Goal: Task Accomplishment & Management: Use online tool/utility

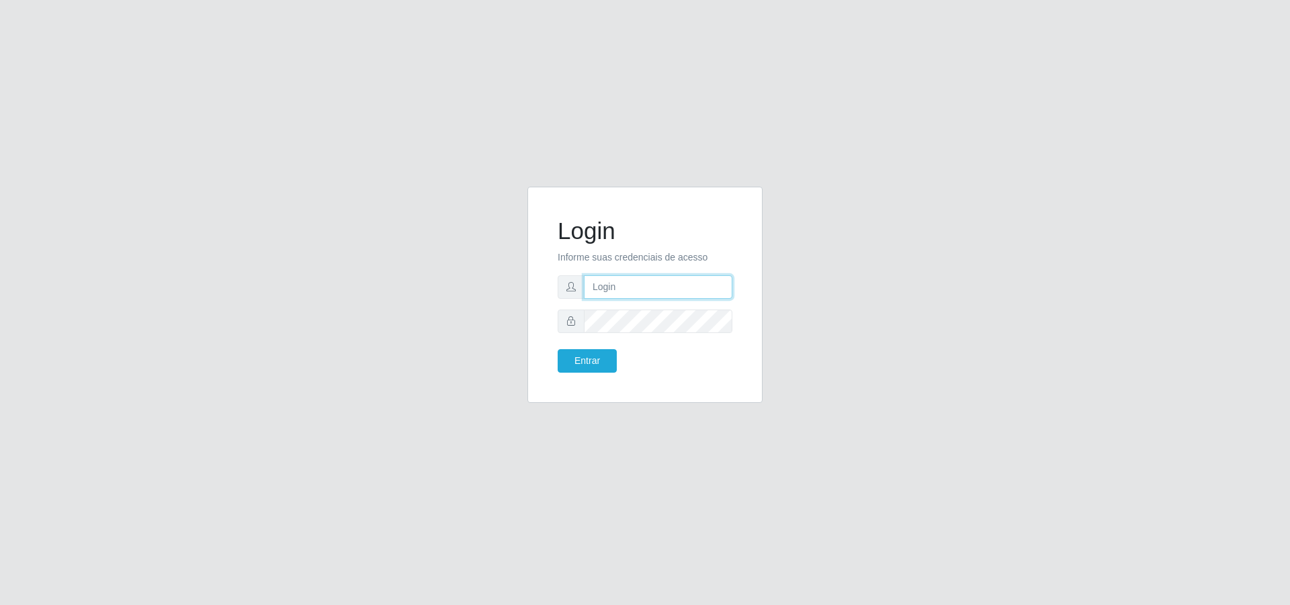
type input "[PERSON_NAME][EMAIL_ADDRESS][DOMAIN_NAME]"
click at [631, 292] on input "[PERSON_NAME][EMAIL_ADDRESS][DOMAIN_NAME]" at bounding box center [658, 288] width 149 height 24
click at [599, 355] on button "Entrar" at bounding box center [587, 361] width 59 height 24
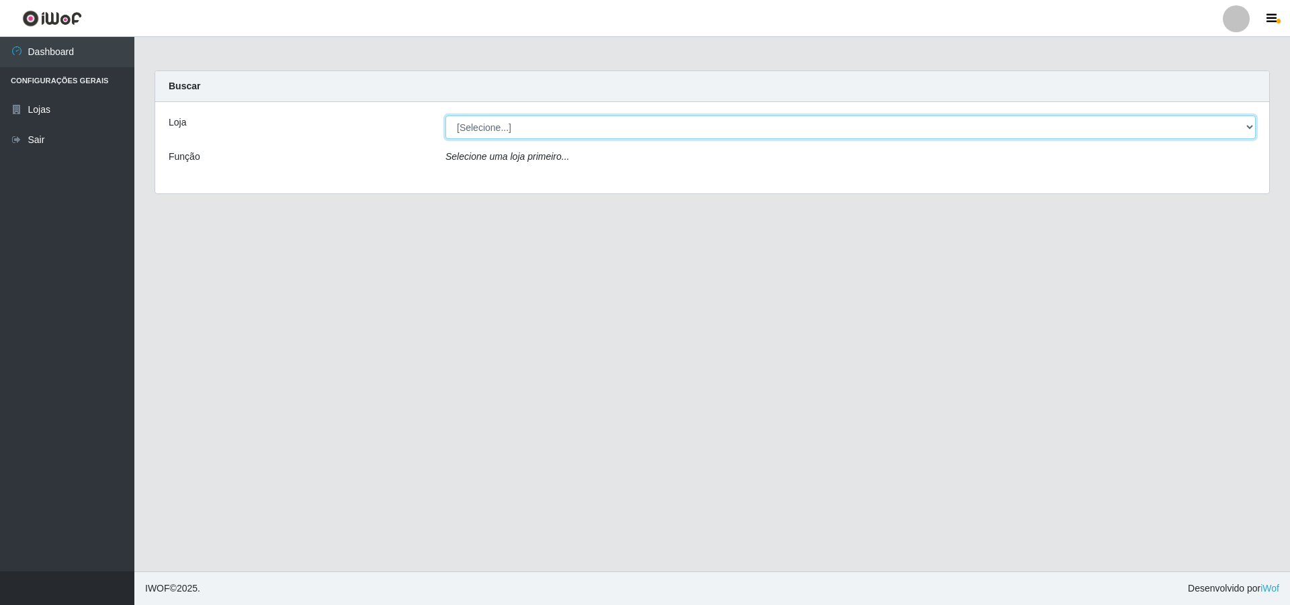
click at [585, 134] on select "[Selecione...] Atacado Vem - [STREET_ADDRESS]" at bounding box center [851, 128] width 810 height 24
select select "461"
click at [446, 116] on select "[Selecione...] Atacado Vem - [STREET_ADDRESS]" at bounding box center [851, 128] width 810 height 24
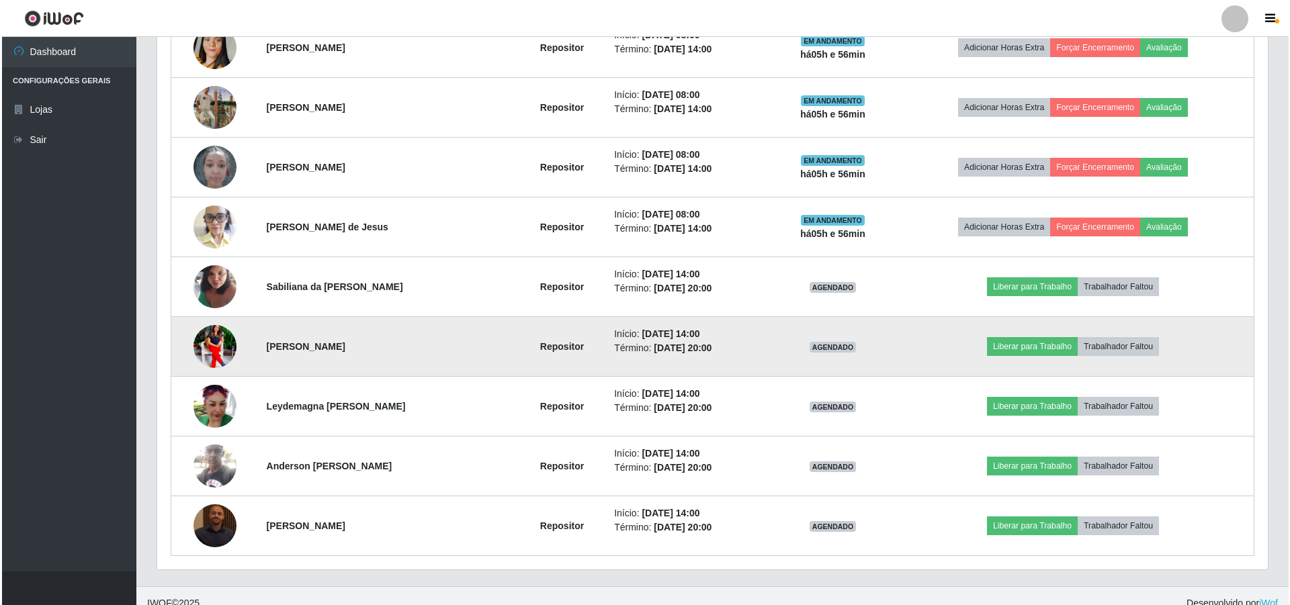
scroll to position [646, 0]
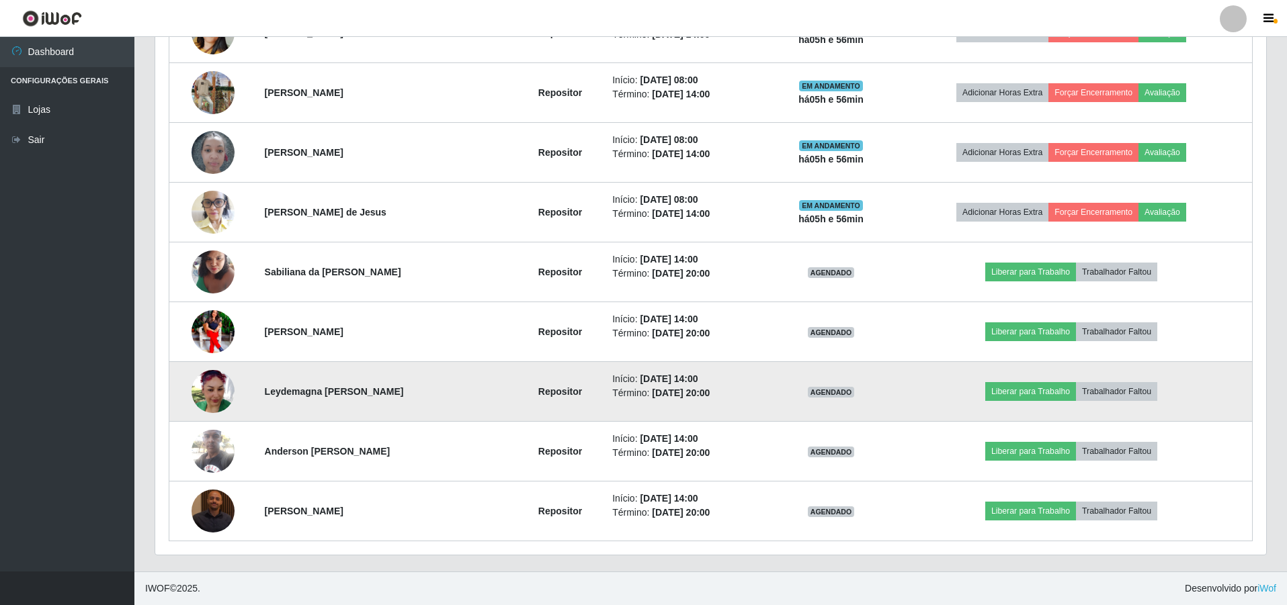
click at [213, 394] on img at bounding box center [213, 391] width 43 height 43
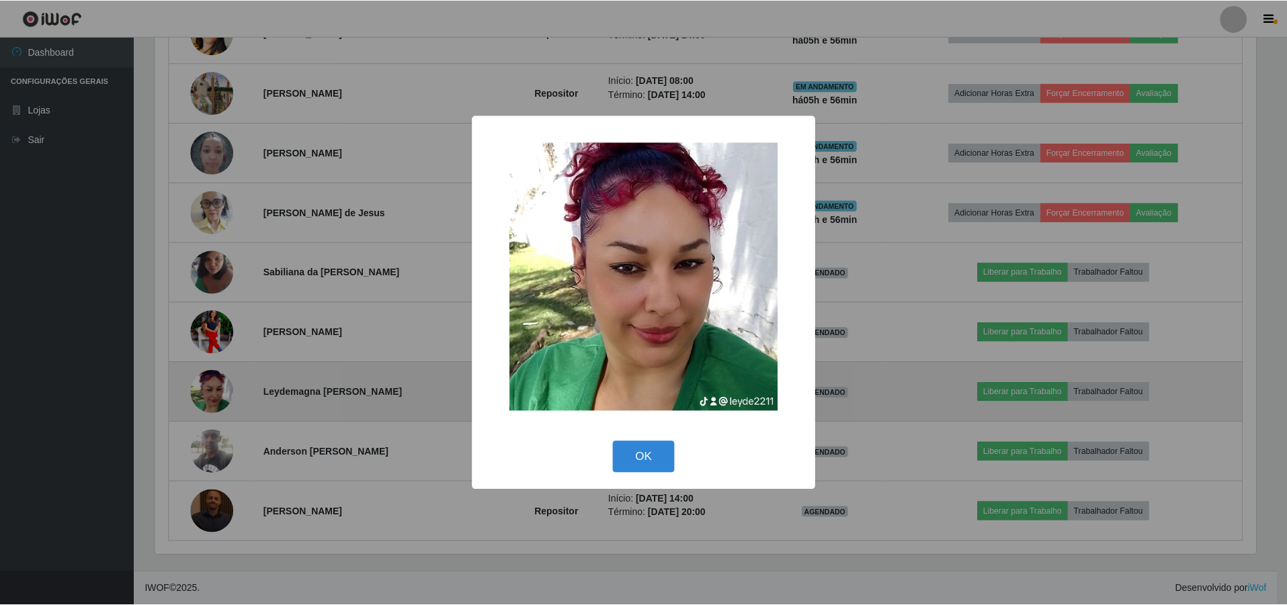
scroll to position [279, 1104]
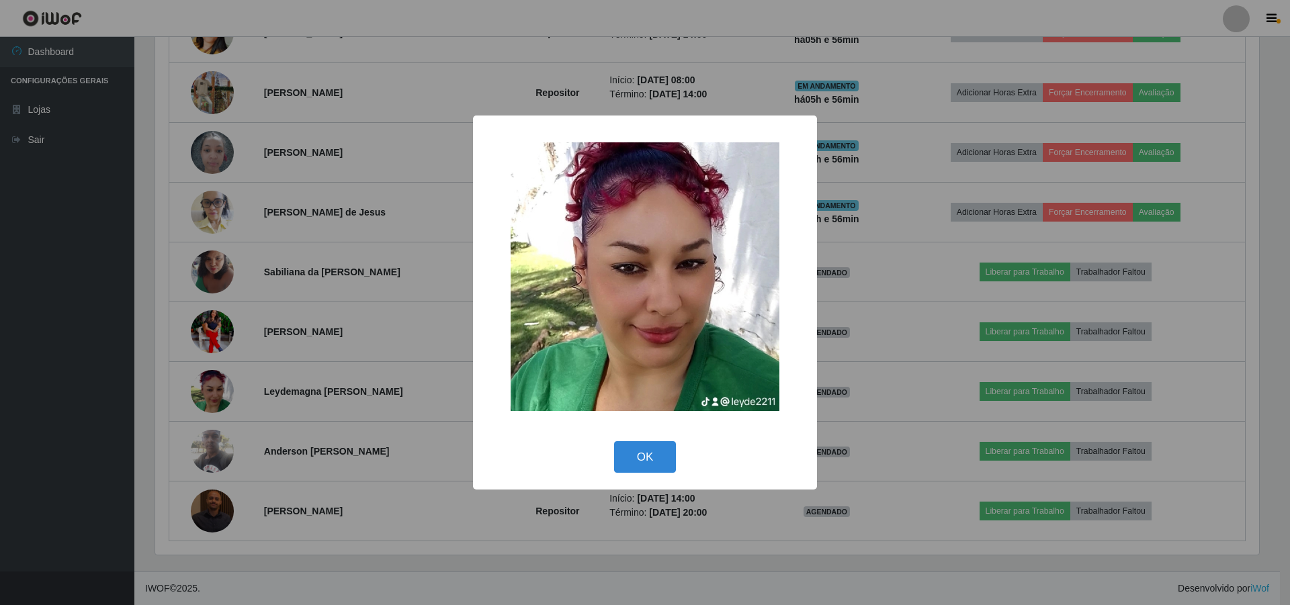
click at [306, 335] on div "× OK Cancel" at bounding box center [645, 302] width 1290 height 605
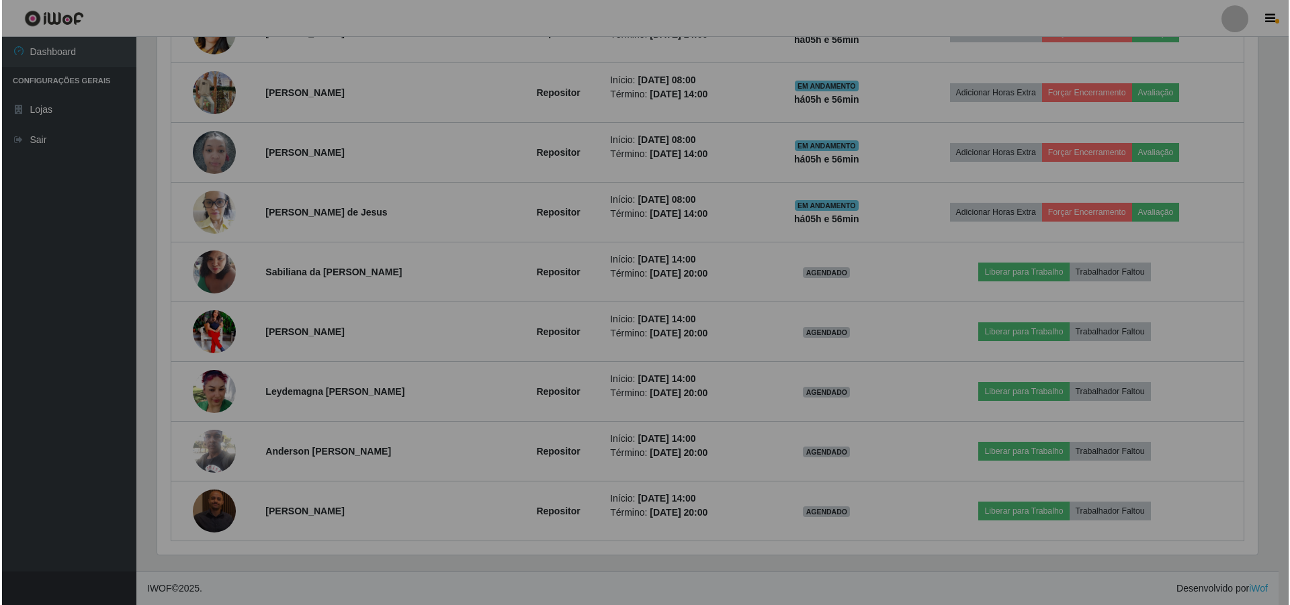
scroll to position [279, 1111]
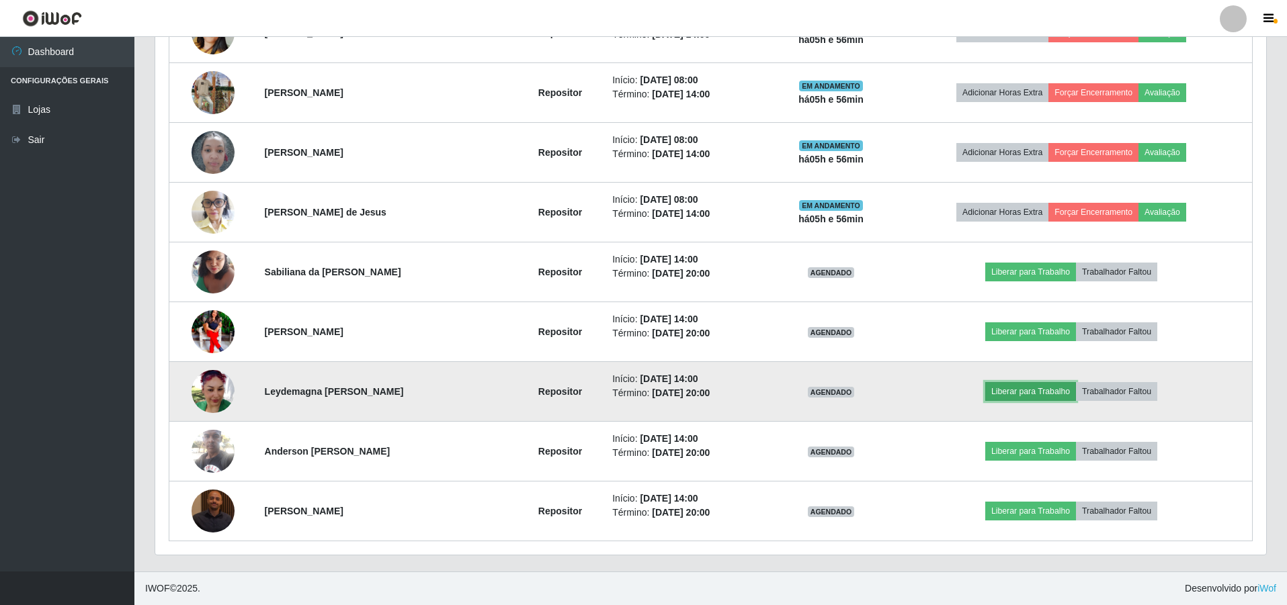
click at [1033, 394] on button "Liberar para Trabalho" at bounding box center [1030, 391] width 91 height 19
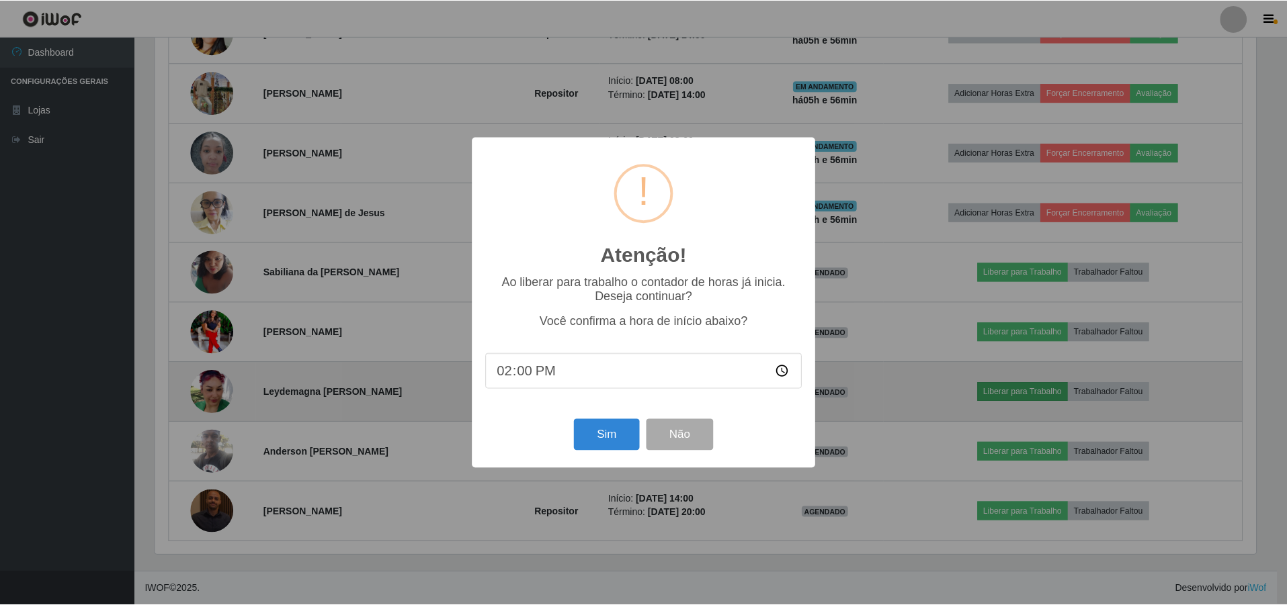
scroll to position [279, 1104]
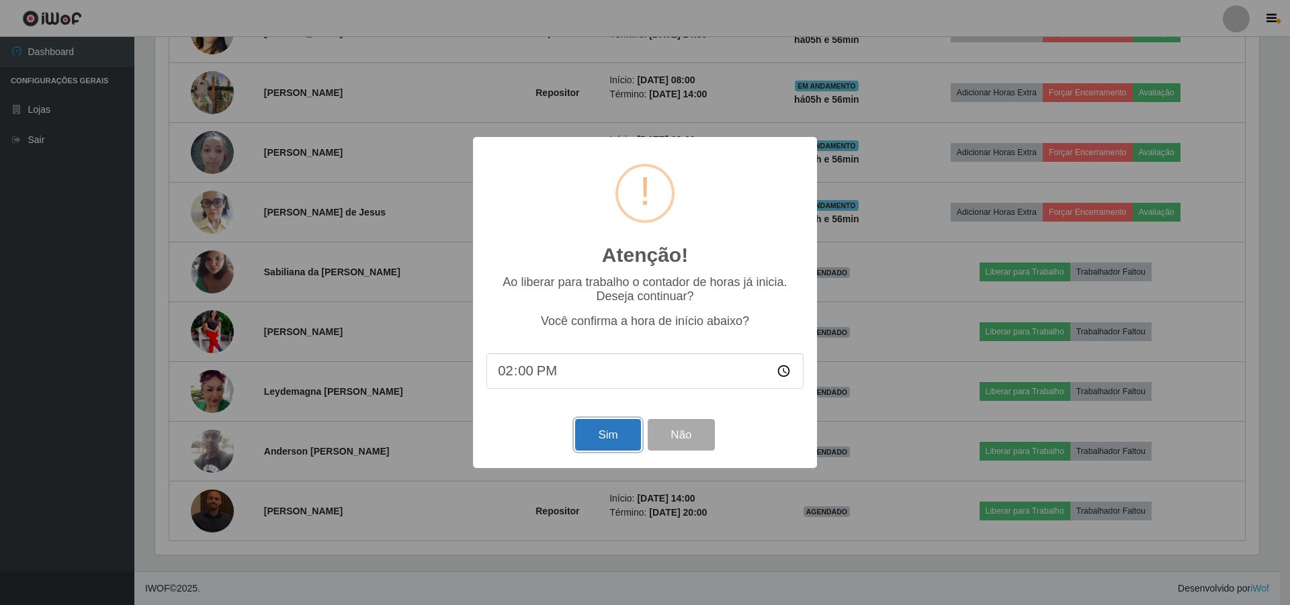
click at [624, 446] on button "Sim" at bounding box center [607, 435] width 65 height 32
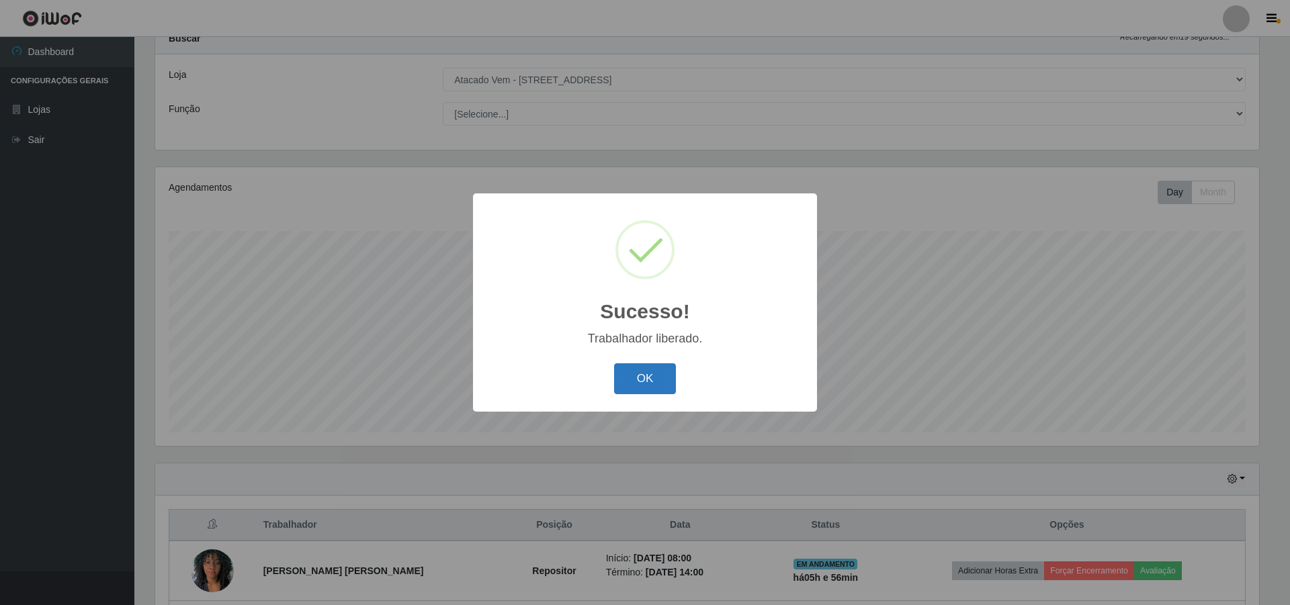
click at [654, 385] on button "OK" at bounding box center [645, 380] width 62 height 32
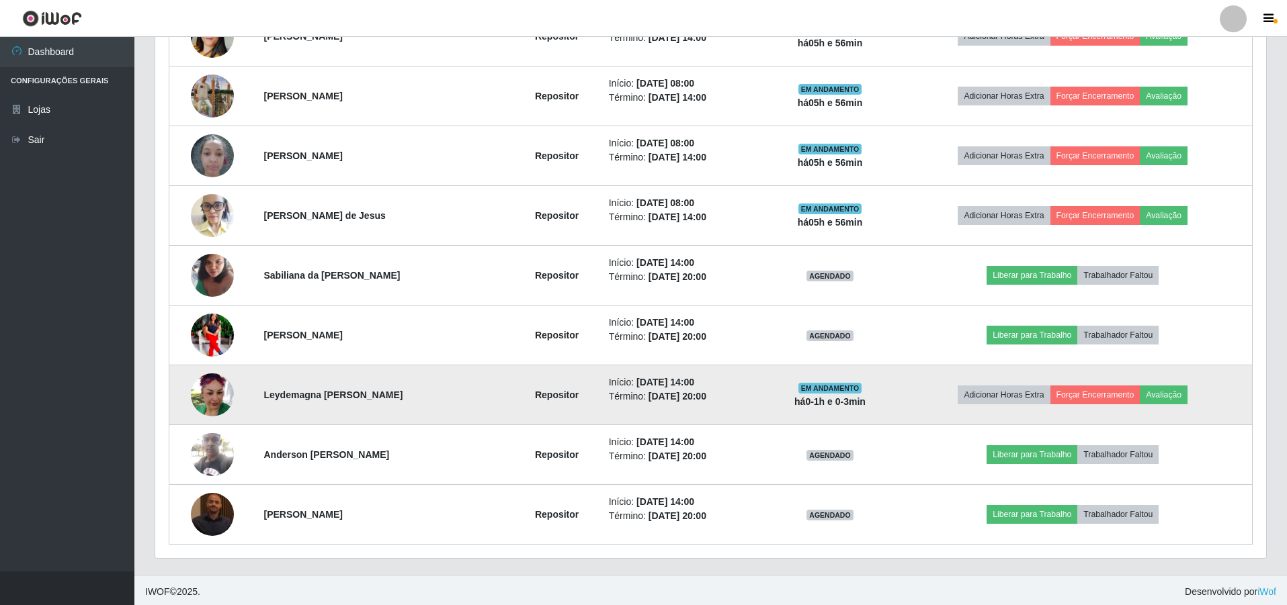
scroll to position [646, 0]
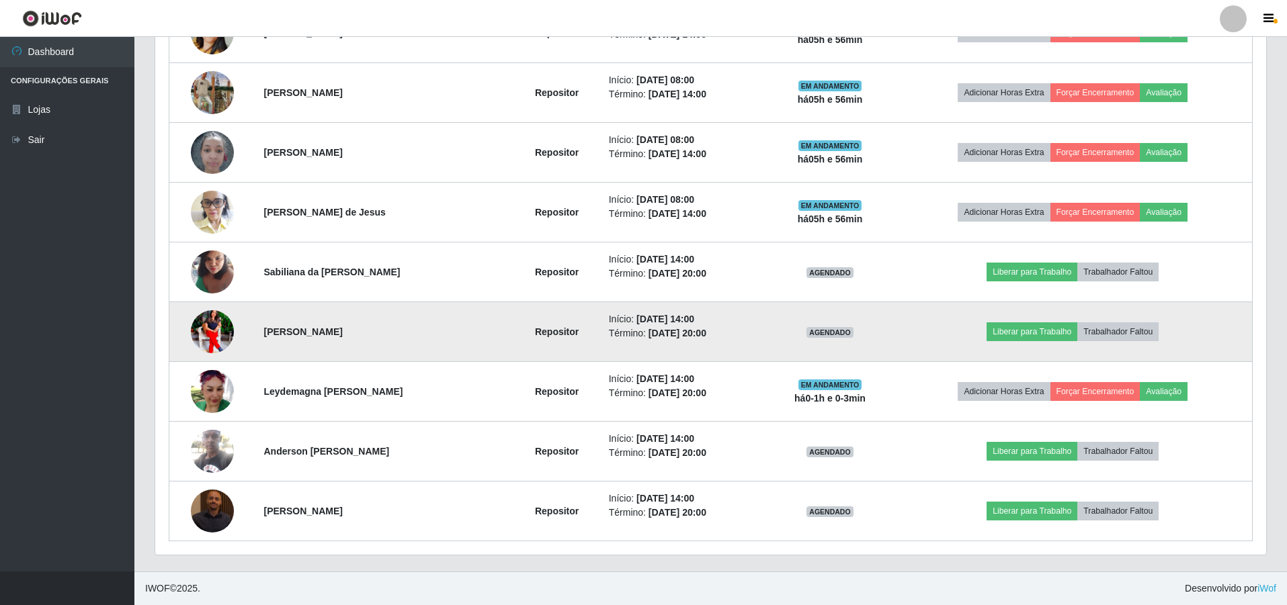
click at [206, 336] on img at bounding box center [212, 332] width 43 height 54
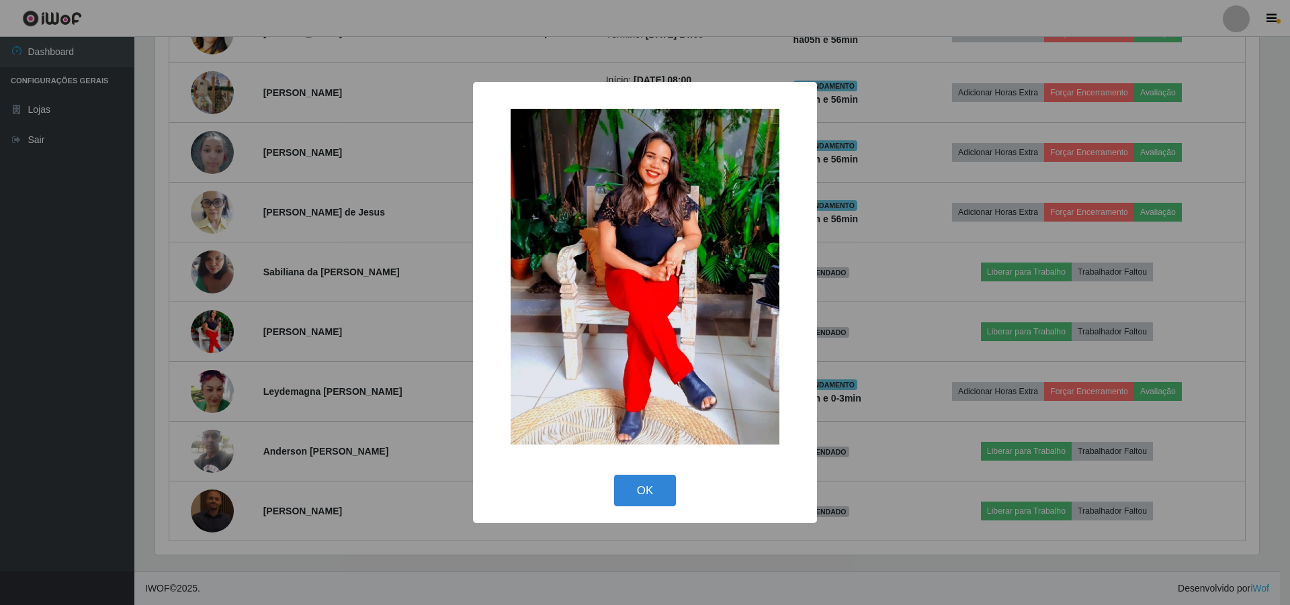
click at [224, 320] on div "× OK Cancel" at bounding box center [645, 302] width 1290 height 605
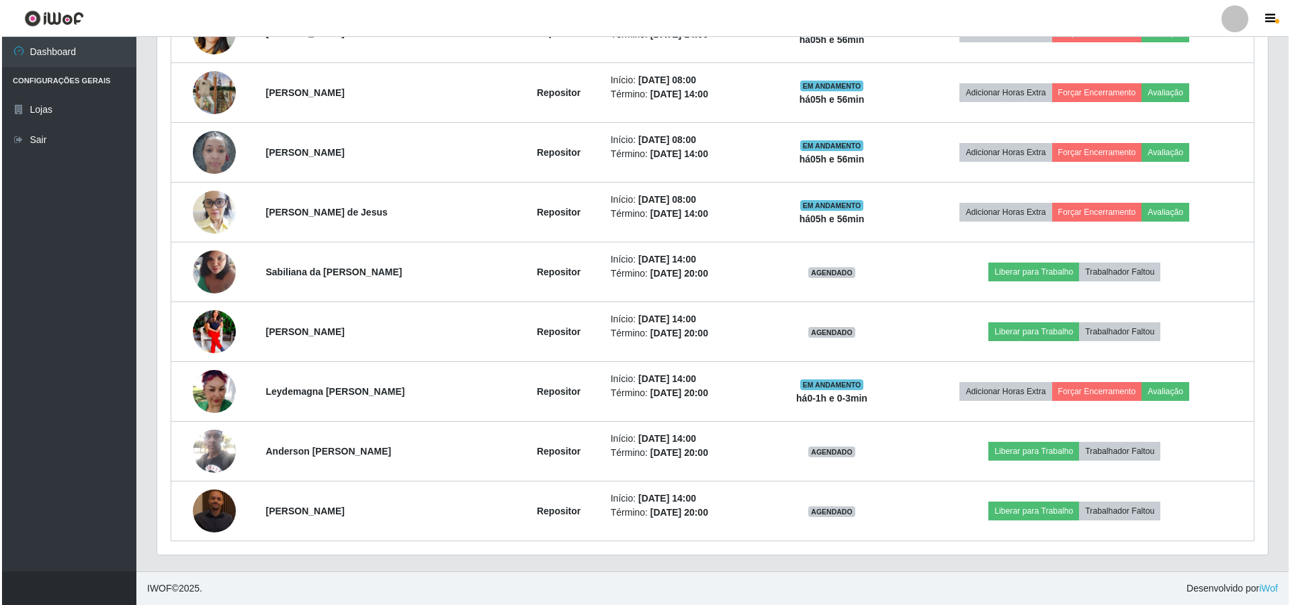
scroll to position [279, 1111]
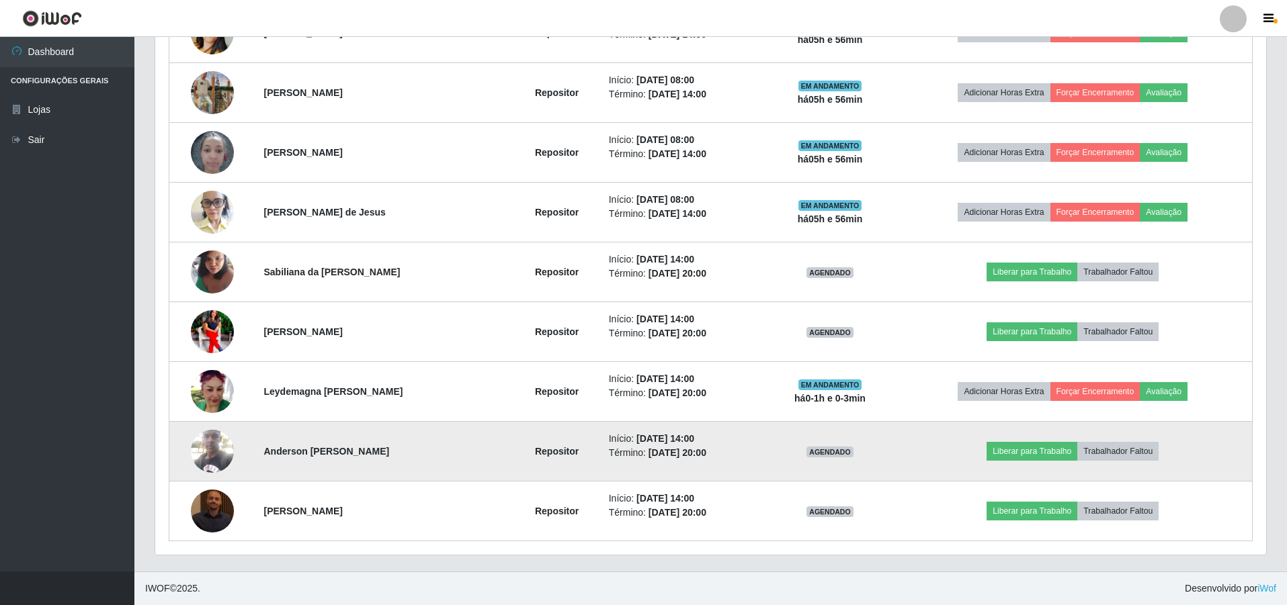
click at [205, 446] on img at bounding box center [212, 451] width 43 height 57
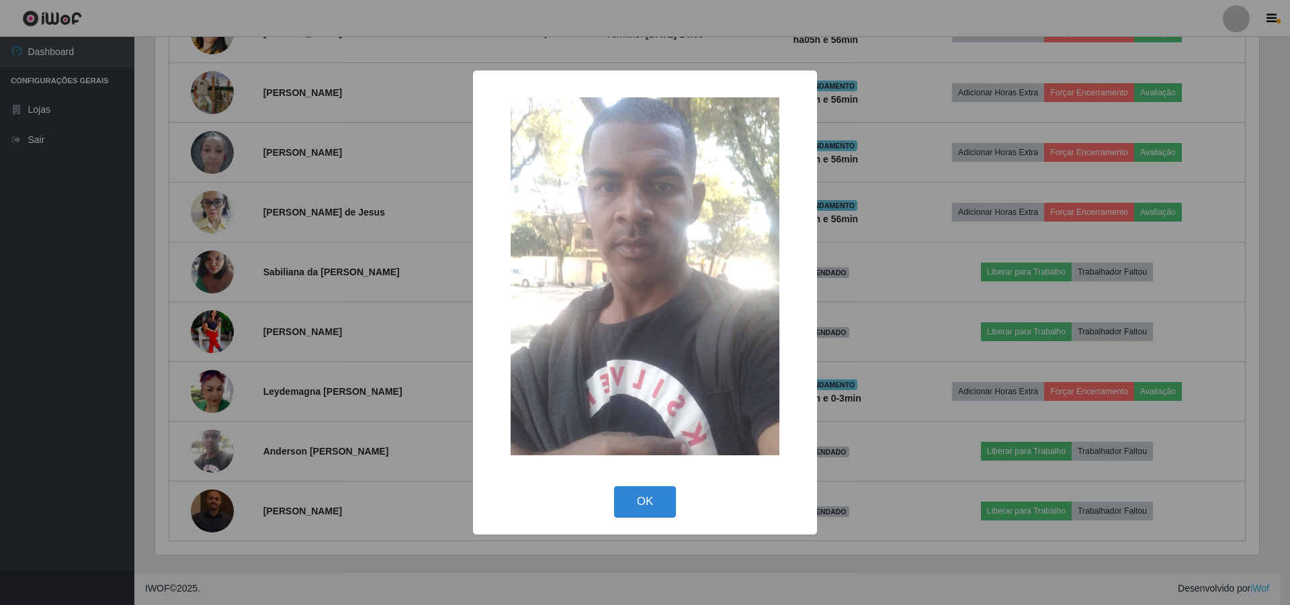
click at [228, 447] on div "× OK Cancel" at bounding box center [645, 302] width 1290 height 605
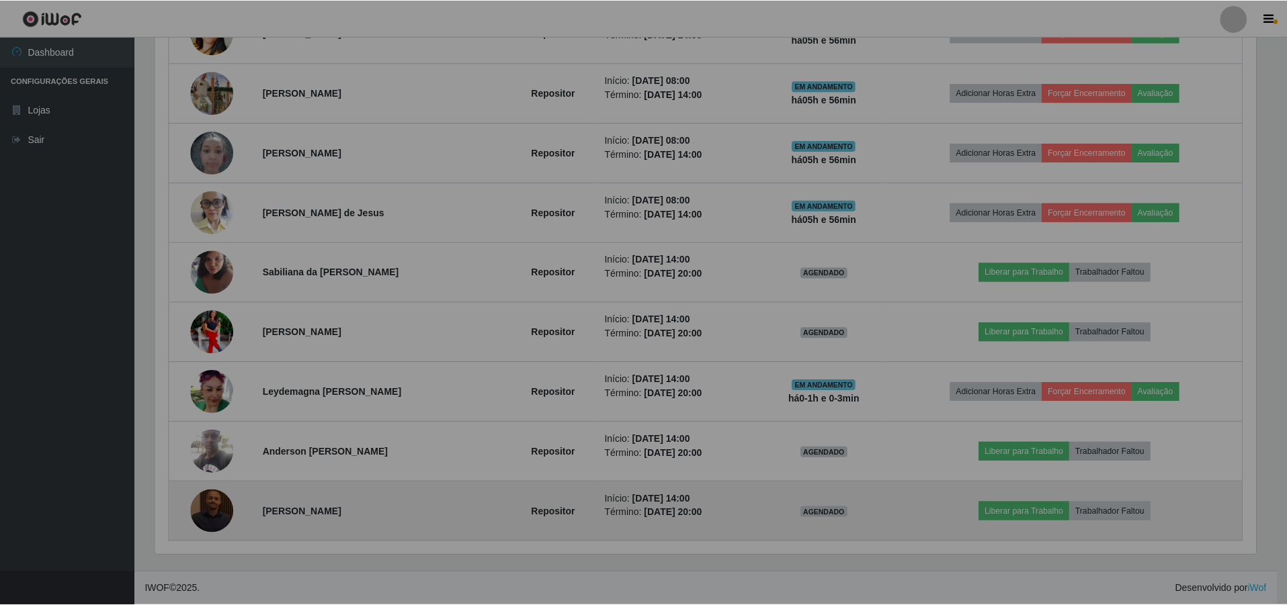
scroll to position [279, 1111]
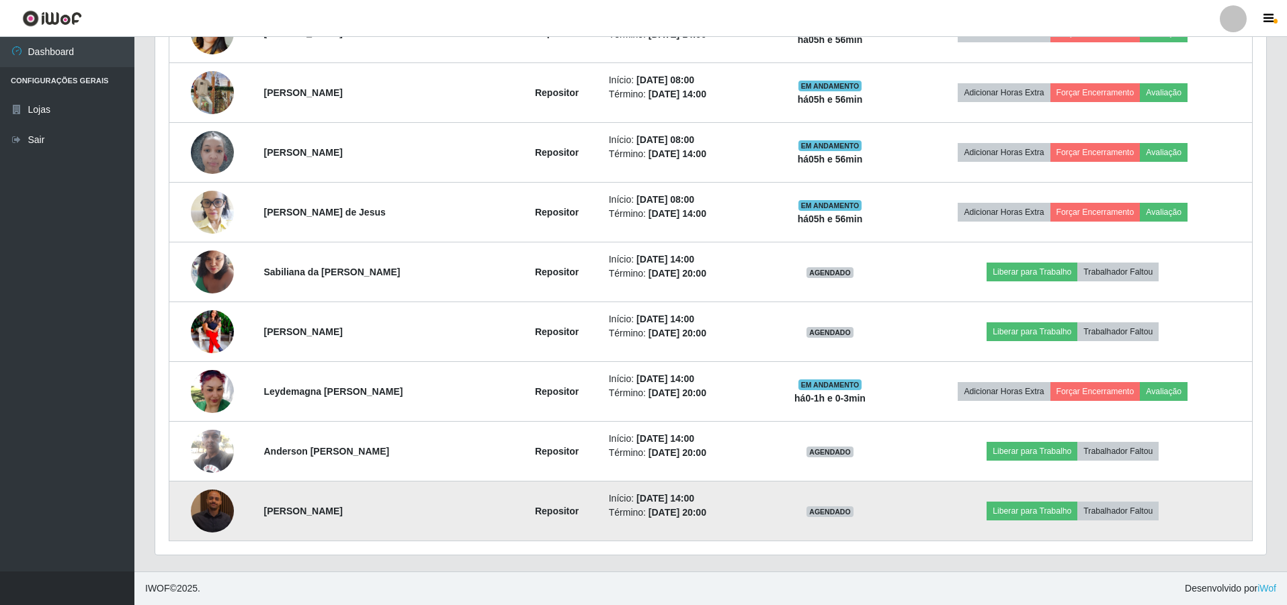
click at [216, 501] on img at bounding box center [212, 511] width 43 height 43
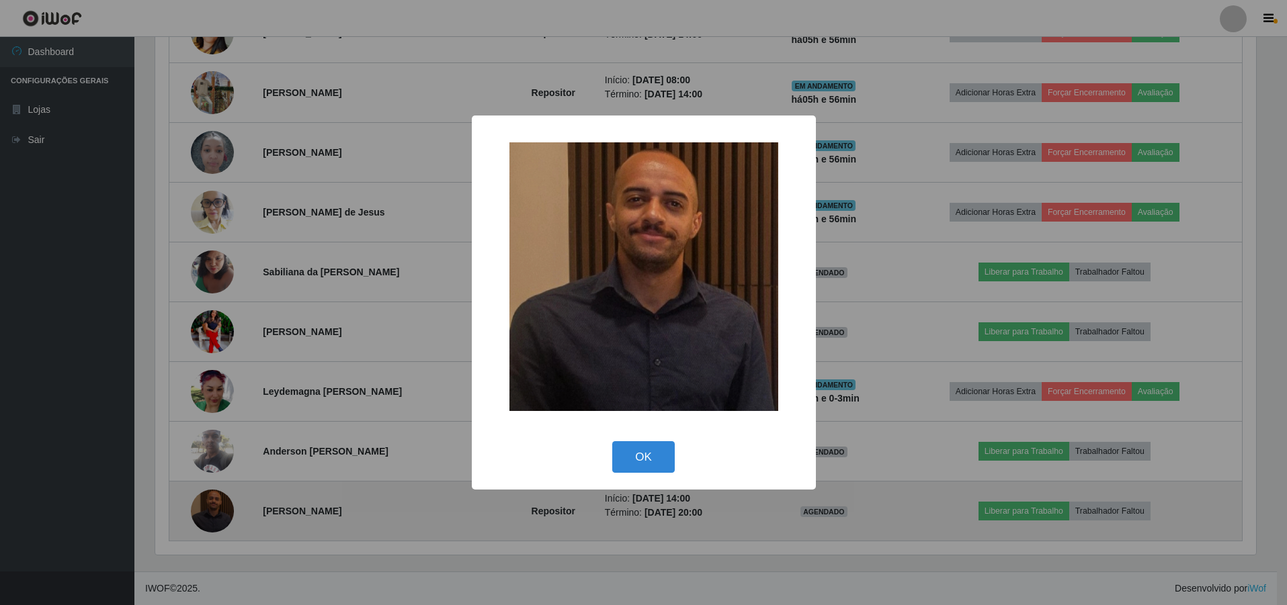
scroll to position [279, 1104]
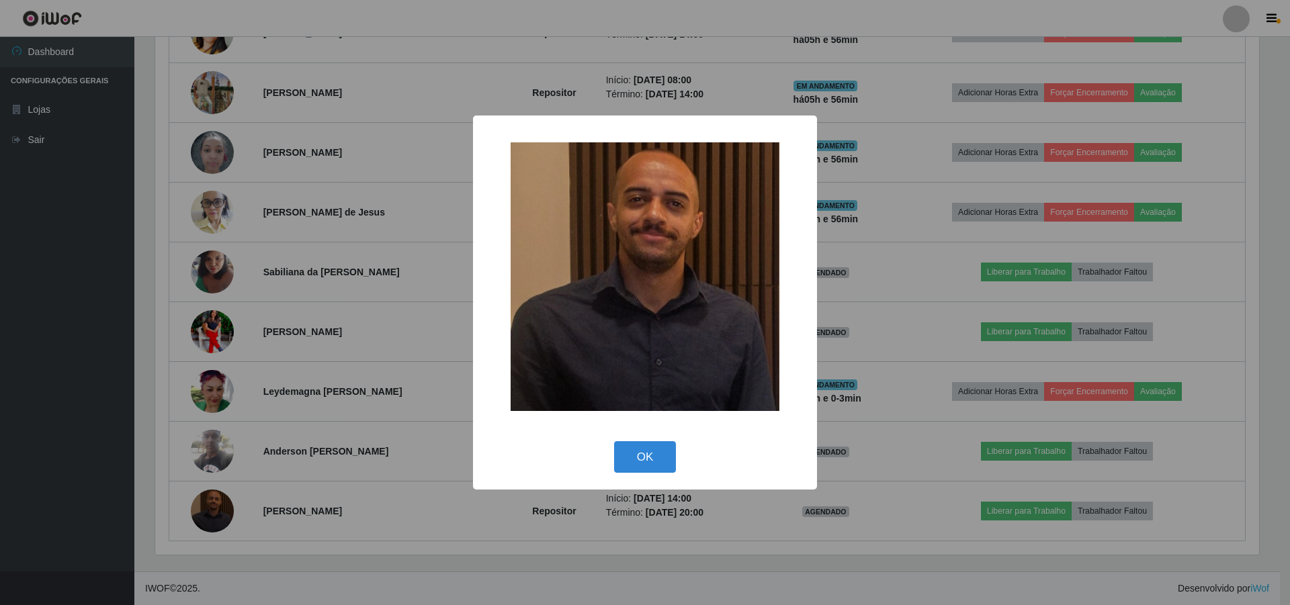
click at [648, 230] on img at bounding box center [645, 276] width 269 height 269
click at [429, 295] on div "× OK Cancel" at bounding box center [645, 302] width 1290 height 605
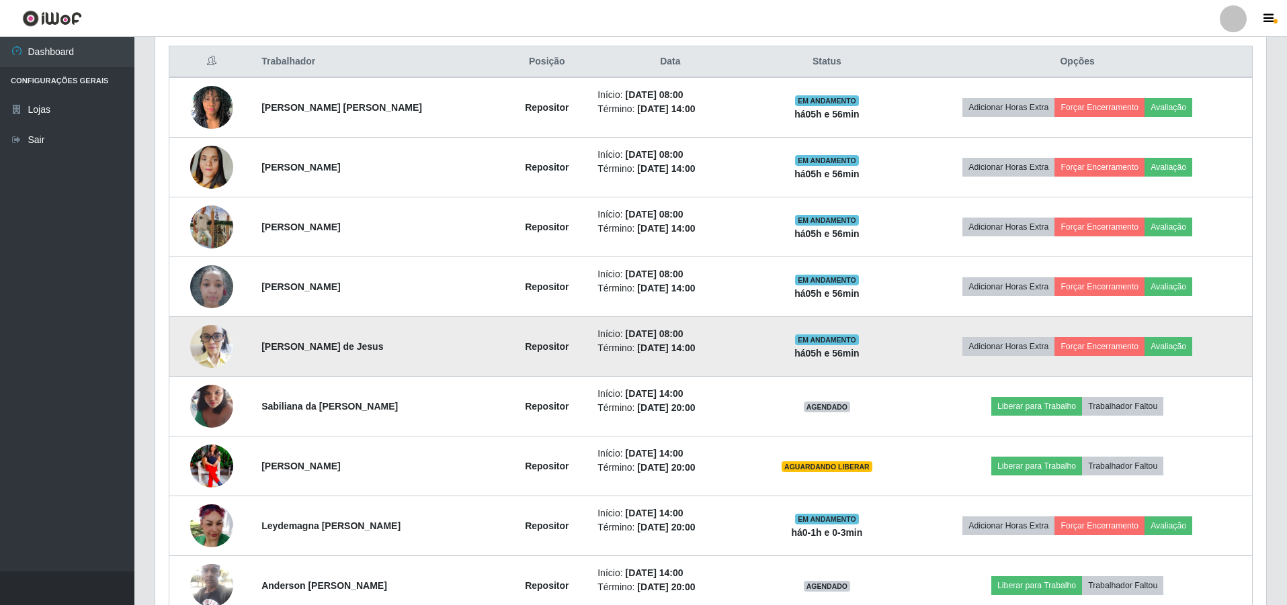
scroll to position [0, 0]
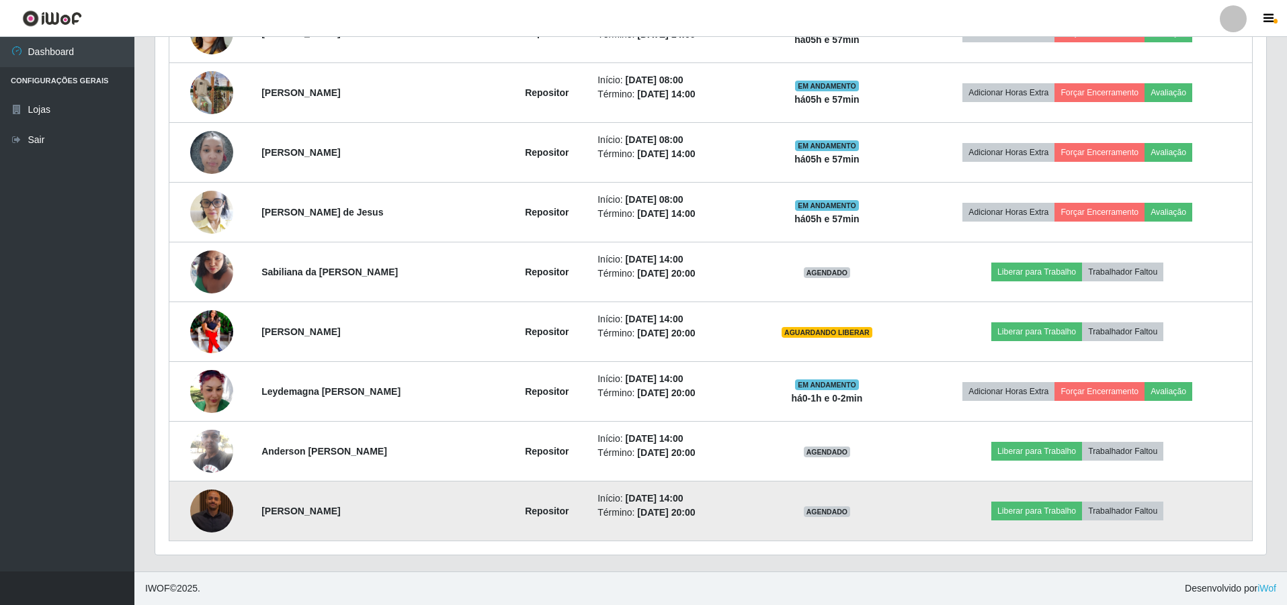
click at [214, 515] on img at bounding box center [211, 511] width 43 height 43
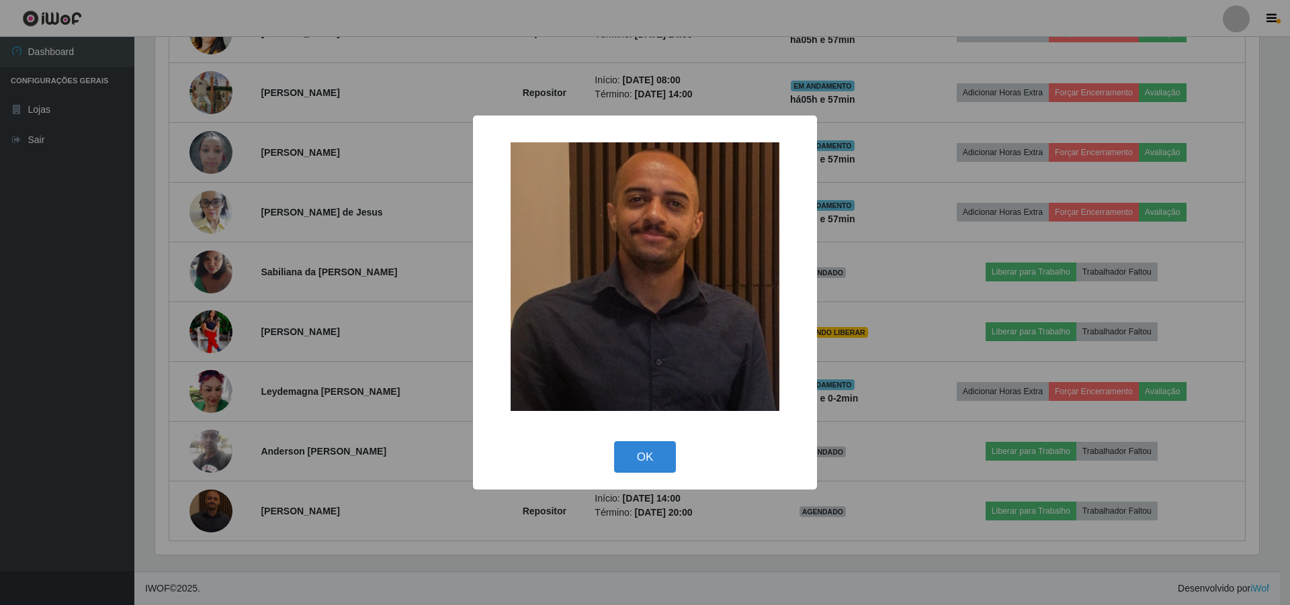
click at [289, 347] on div "× OK Cancel" at bounding box center [645, 302] width 1290 height 605
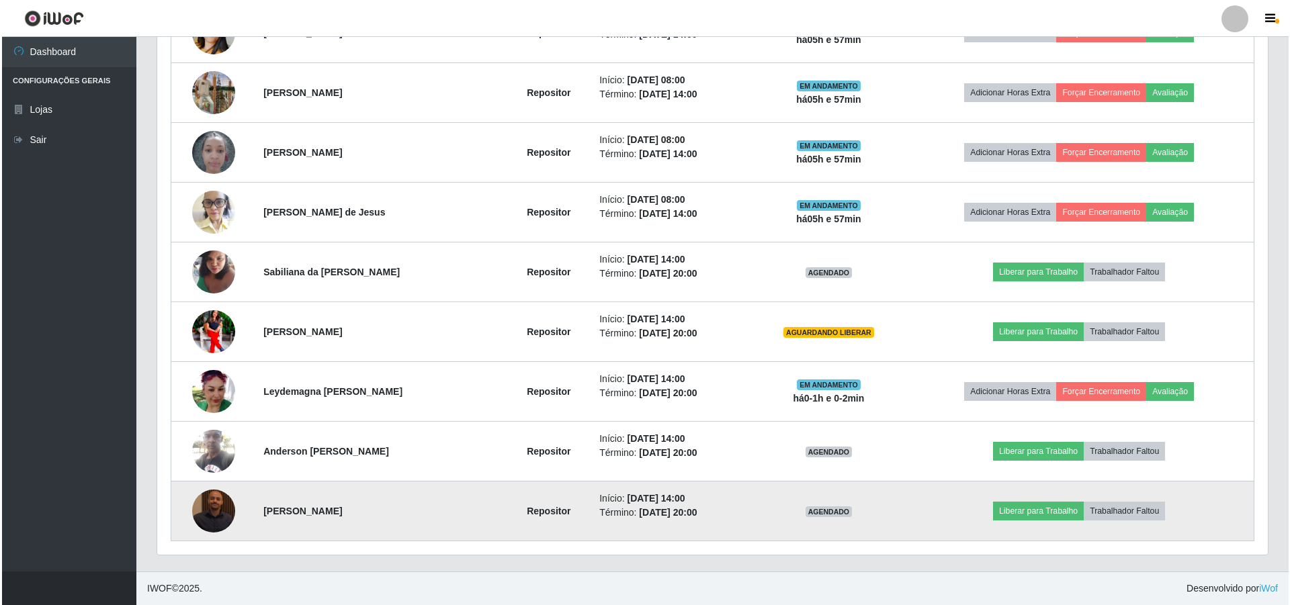
scroll to position [279, 1111]
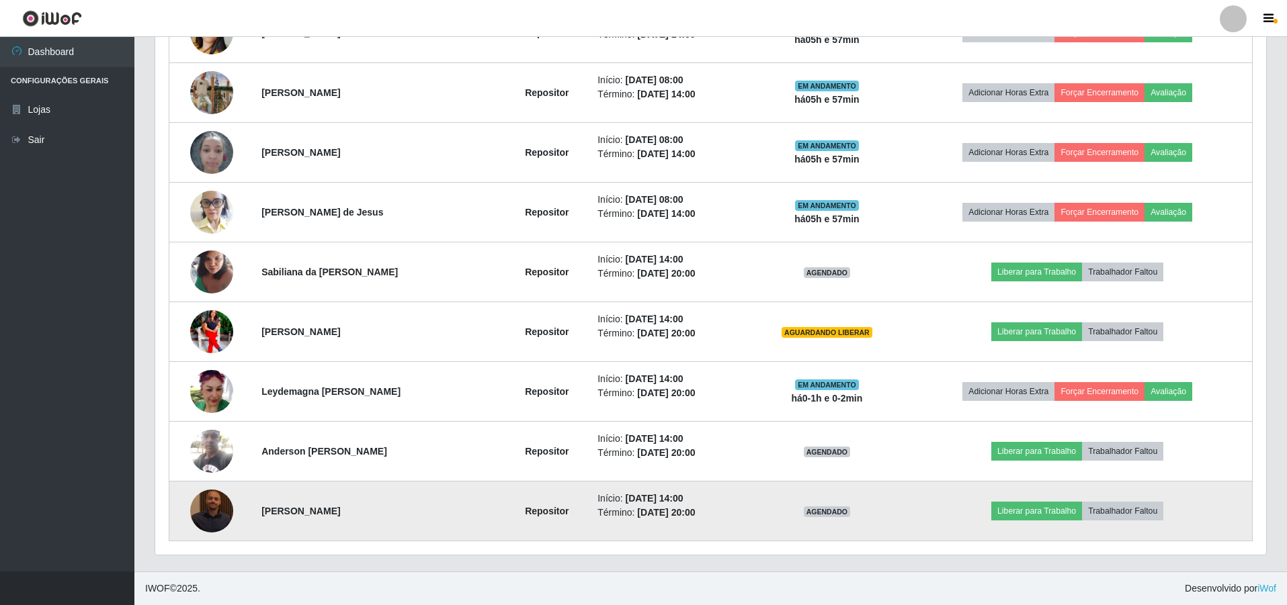
click at [221, 511] on img at bounding box center [211, 511] width 43 height 43
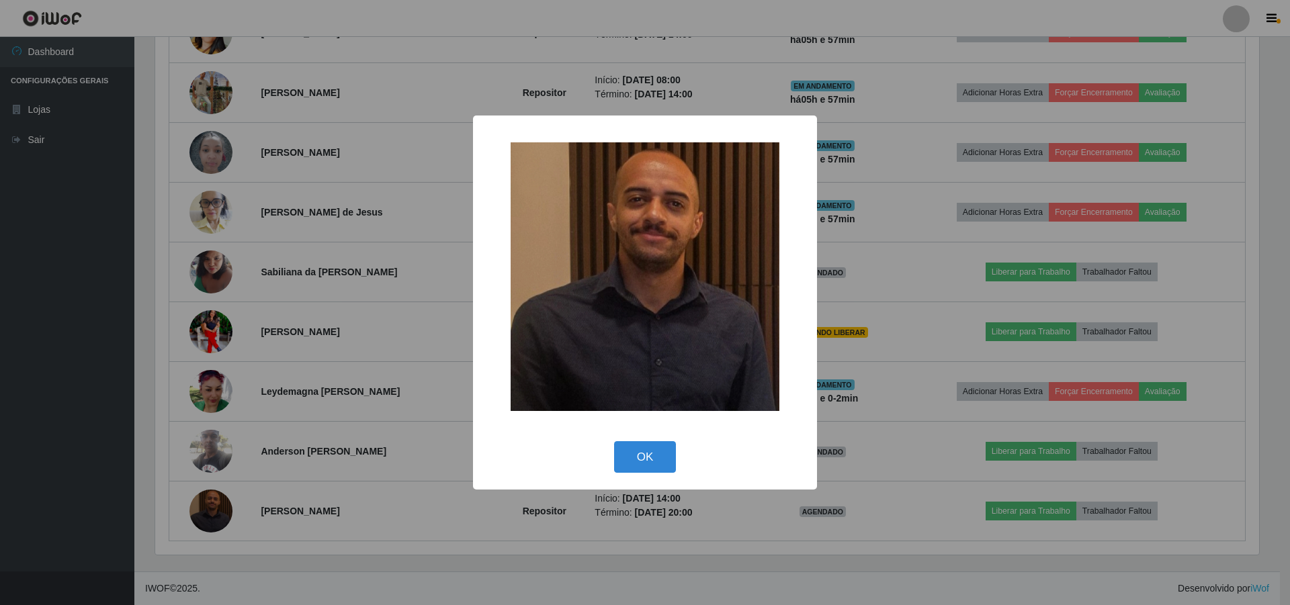
click at [347, 270] on div "× OK Cancel" at bounding box center [645, 302] width 1290 height 605
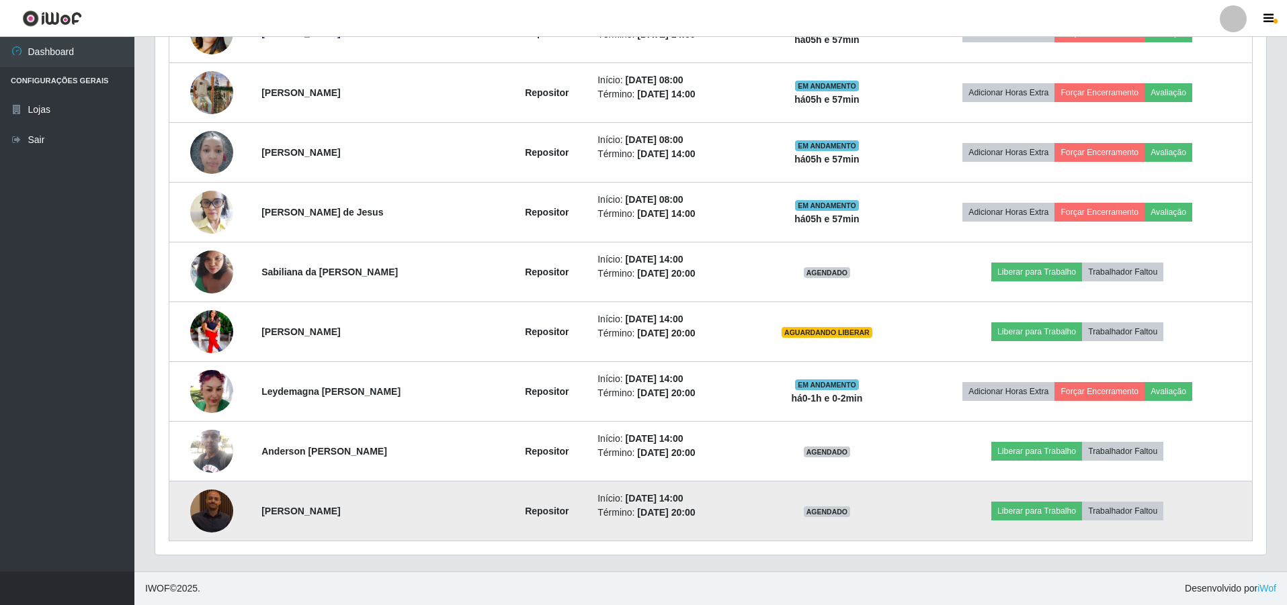
click at [220, 500] on img at bounding box center [211, 511] width 43 height 43
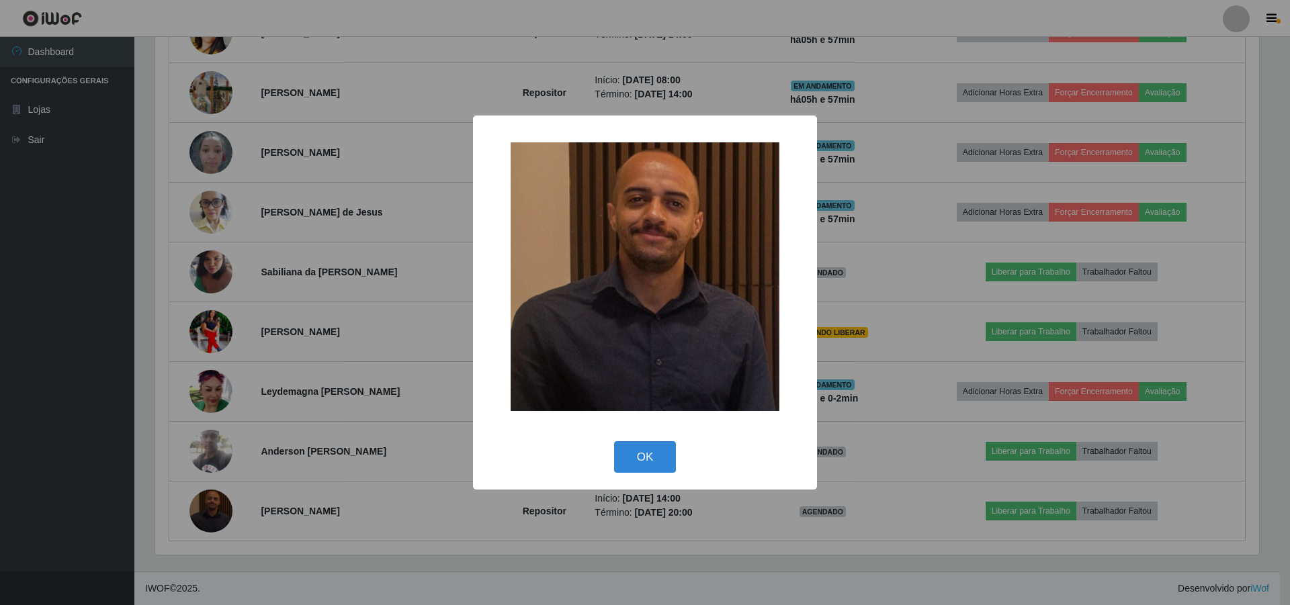
click at [352, 212] on div "× OK Cancel" at bounding box center [645, 302] width 1290 height 605
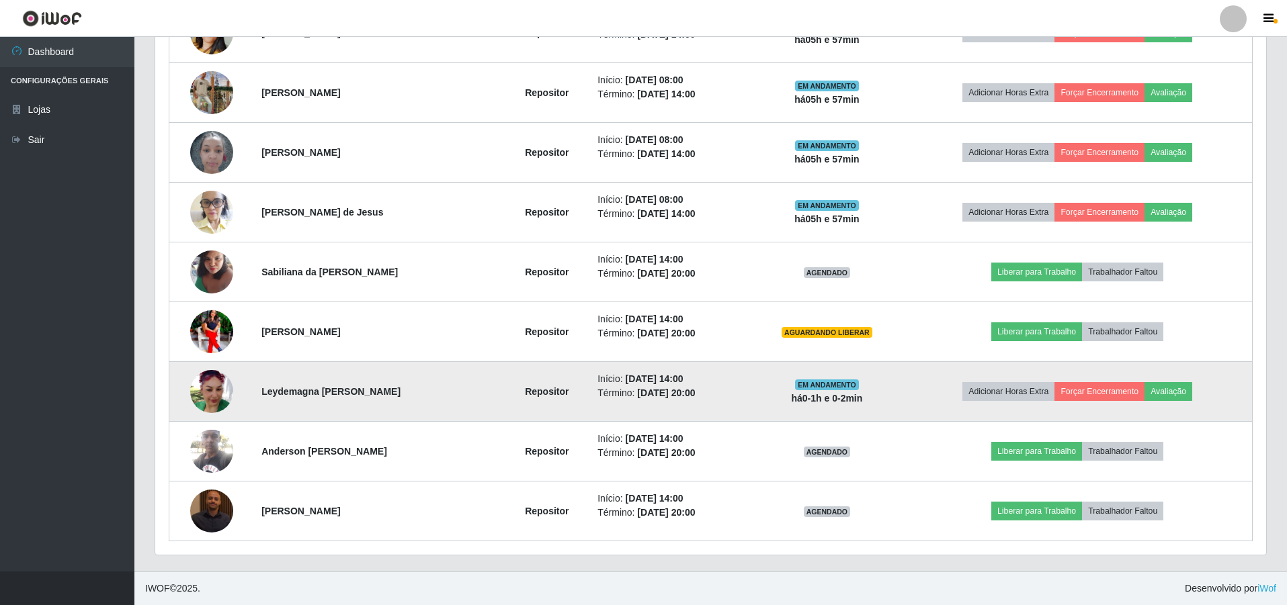
click at [219, 384] on img at bounding box center [211, 391] width 43 height 43
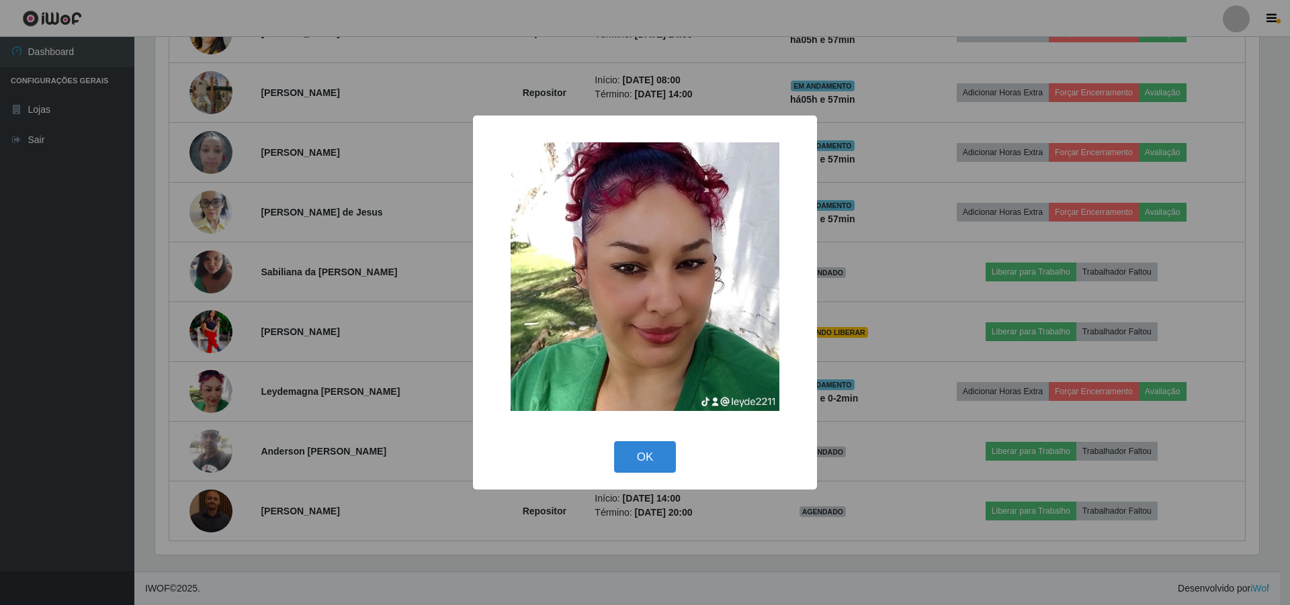
click at [292, 243] on div "× OK Cancel" at bounding box center [645, 302] width 1290 height 605
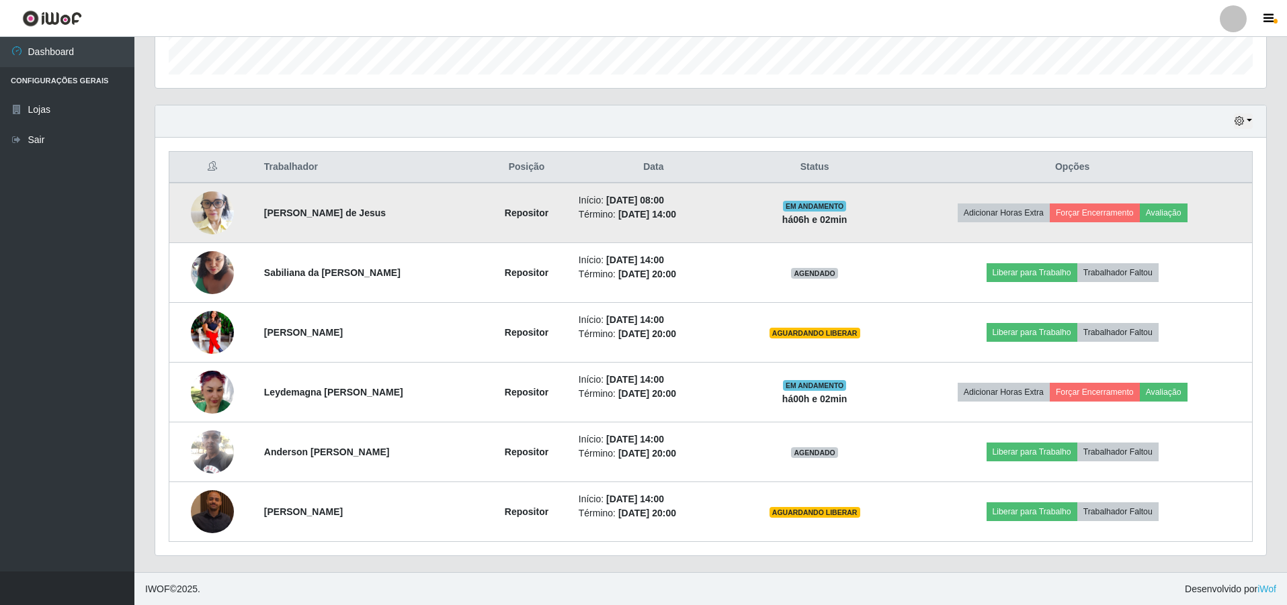
scroll to position [407, 0]
click at [1095, 212] on button "Forçar Encerramento" at bounding box center [1095, 212] width 90 height 19
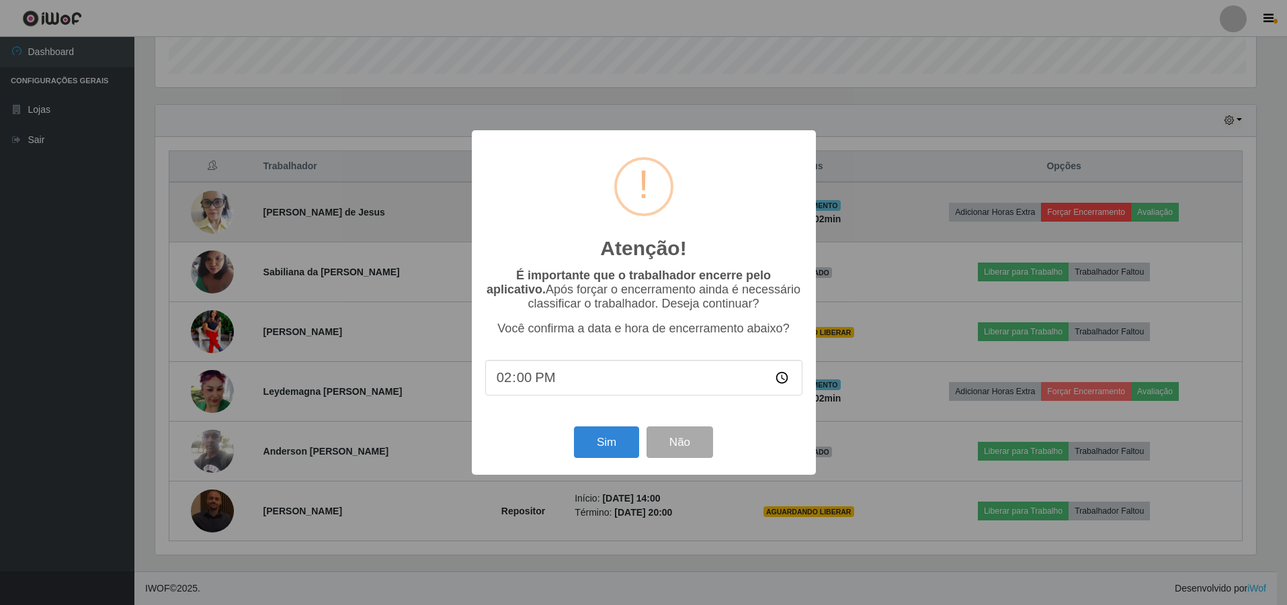
scroll to position [279, 1104]
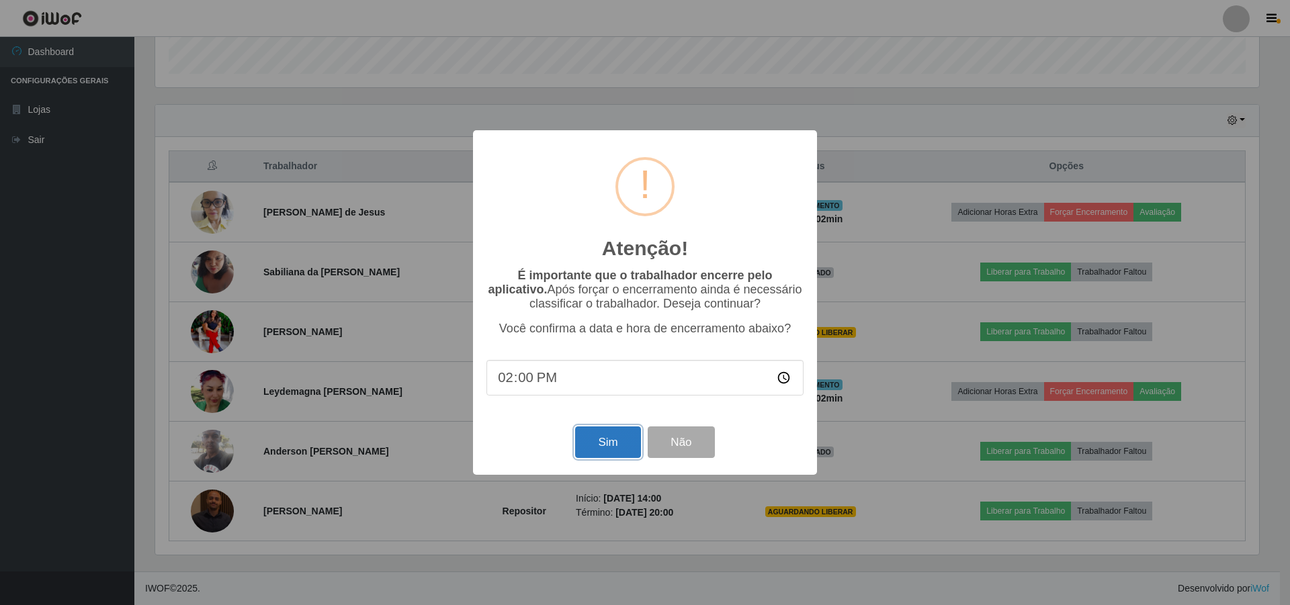
click at [605, 439] on button "Sim" at bounding box center [607, 443] width 65 height 32
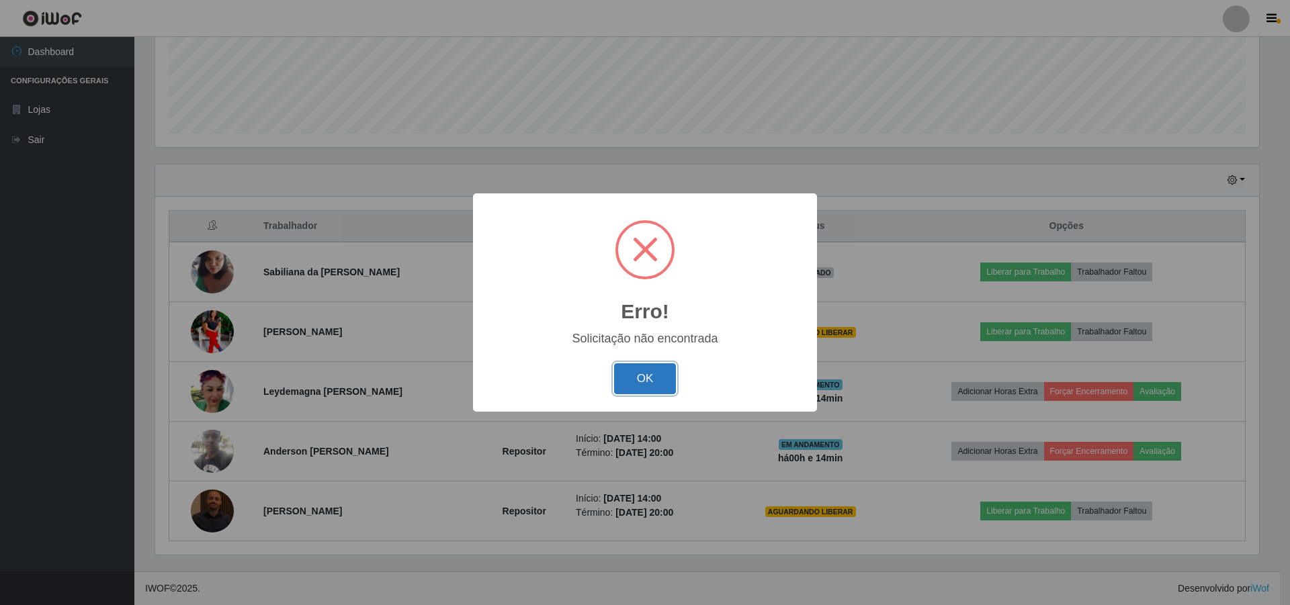
click at [647, 384] on button "OK" at bounding box center [645, 380] width 62 height 32
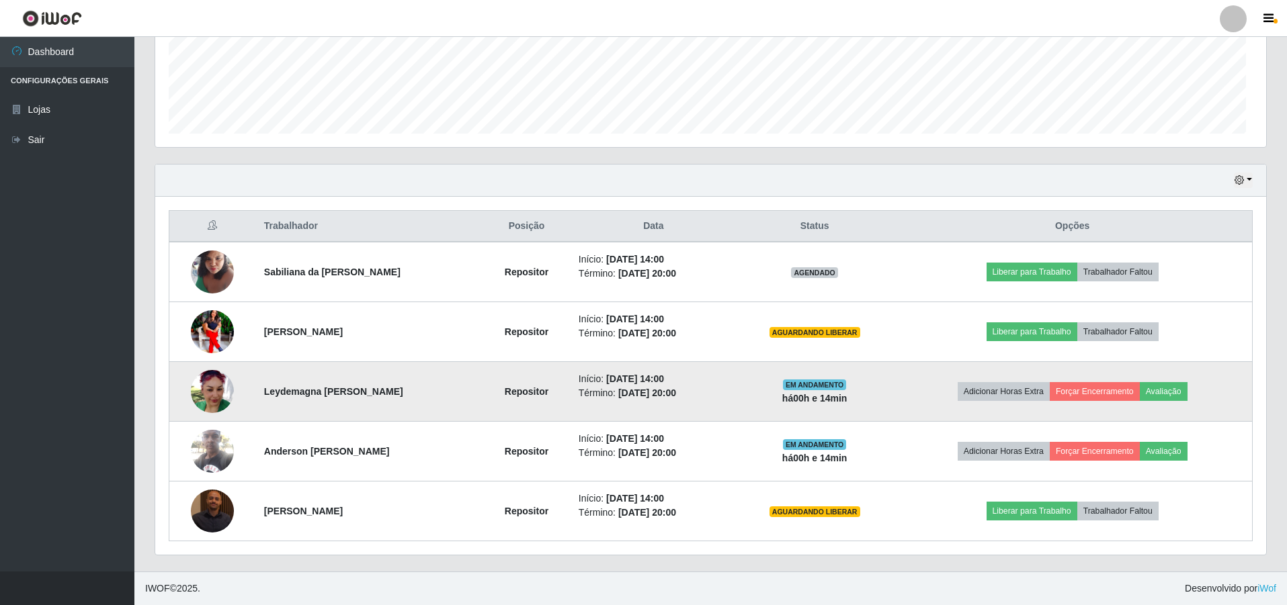
scroll to position [279, 1111]
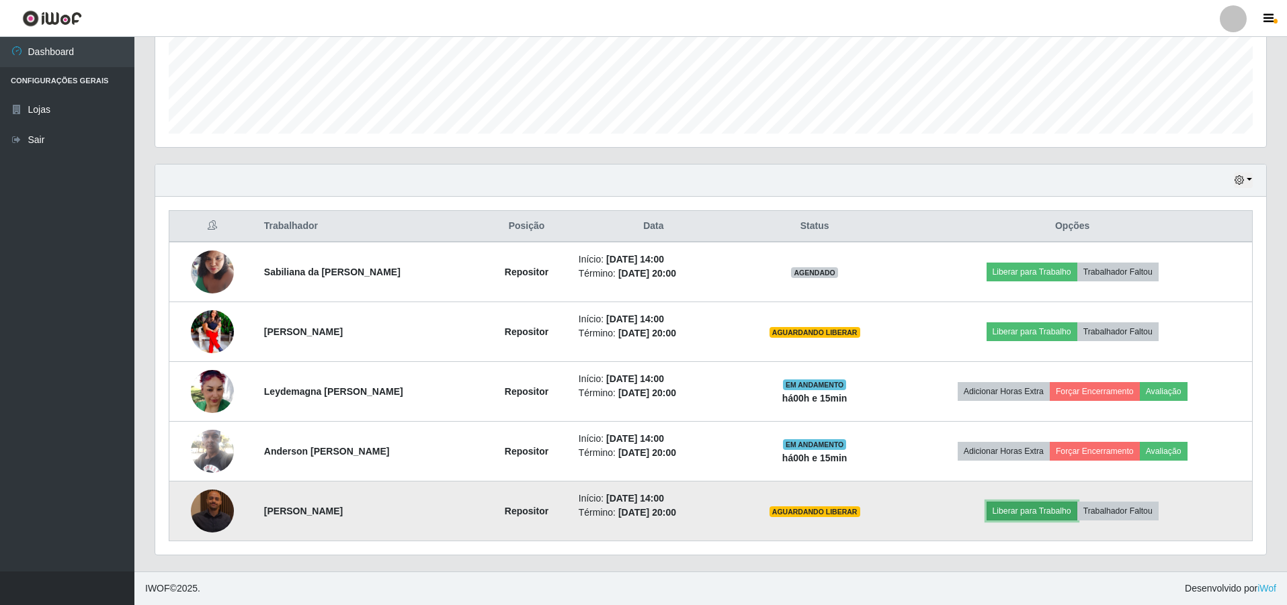
click at [1063, 511] on button "Liberar para Trabalho" at bounding box center [1031, 511] width 91 height 19
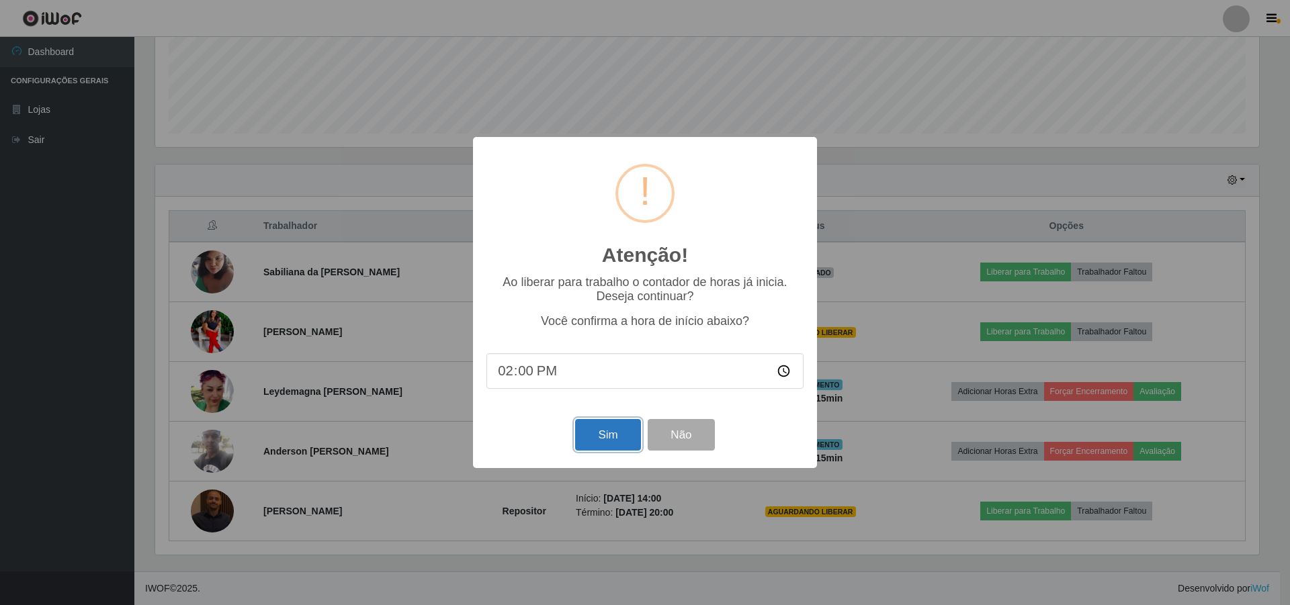
click at [589, 442] on button "Sim" at bounding box center [607, 435] width 65 height 32
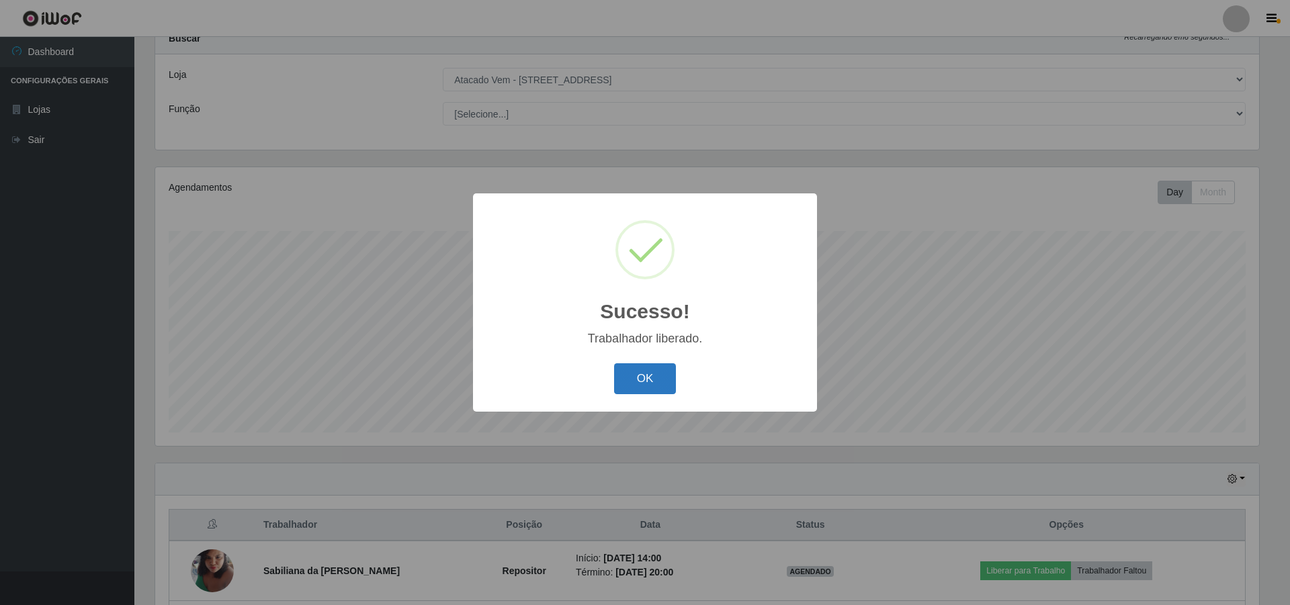
click at [651, 377] on button "OK" at bounding box center [645, 380] width 62 height 32
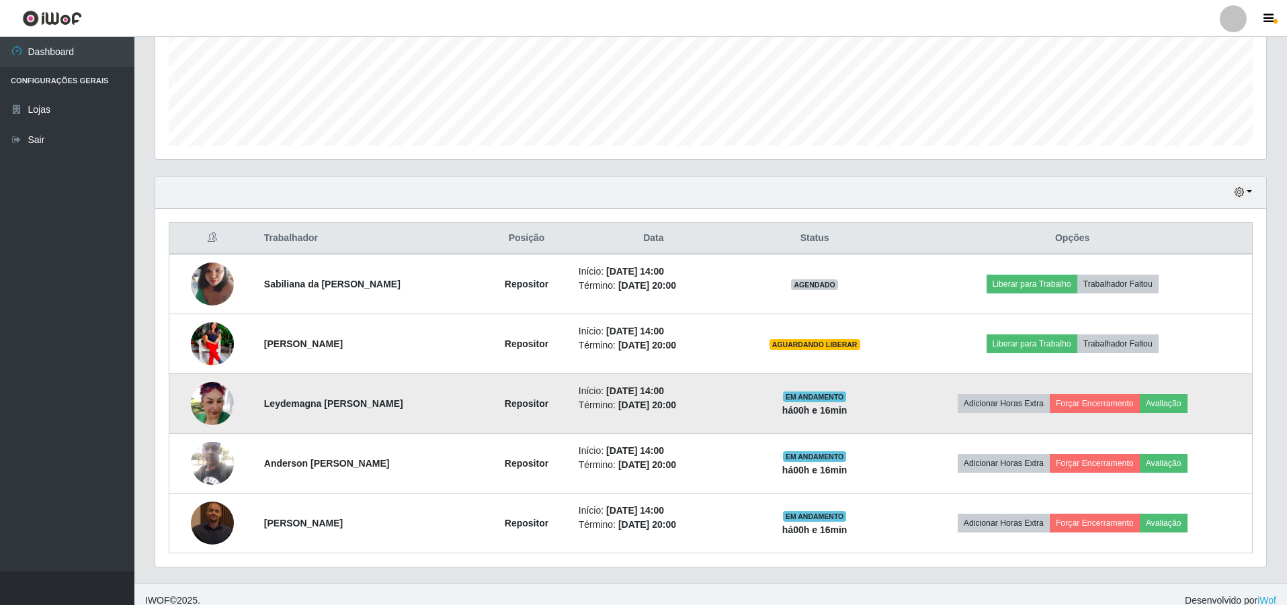
scroll to position [347, 0]
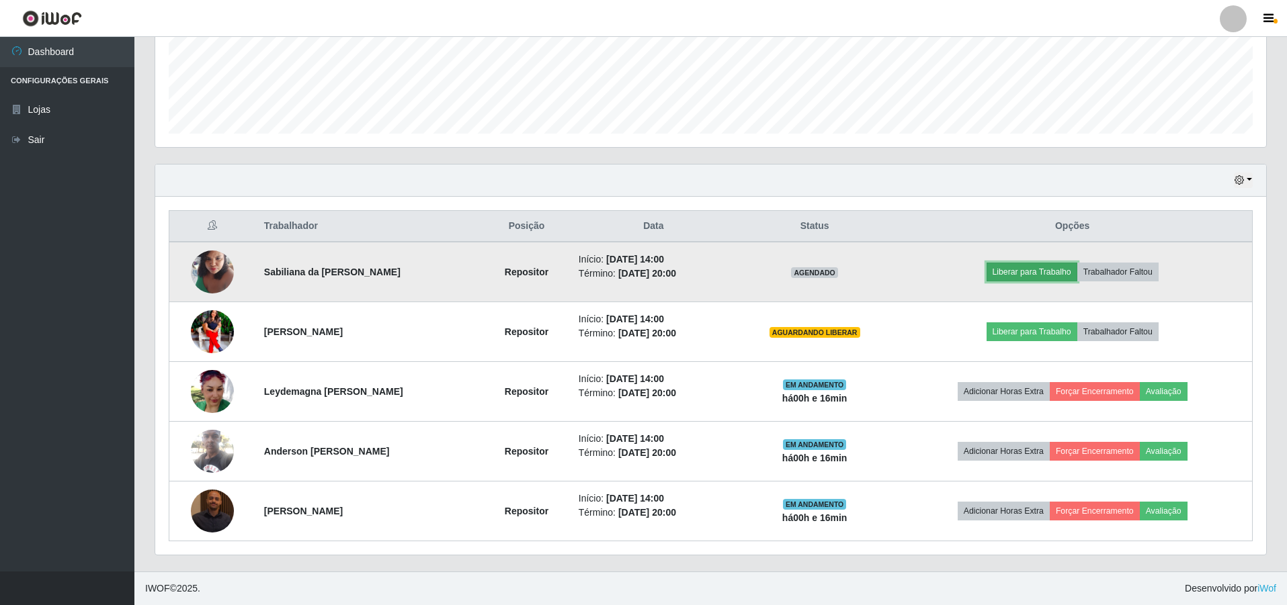
click at [1033, 273] on button "Liberar para Trabalho" at bounding box center [1031, 272] width 91 height 19
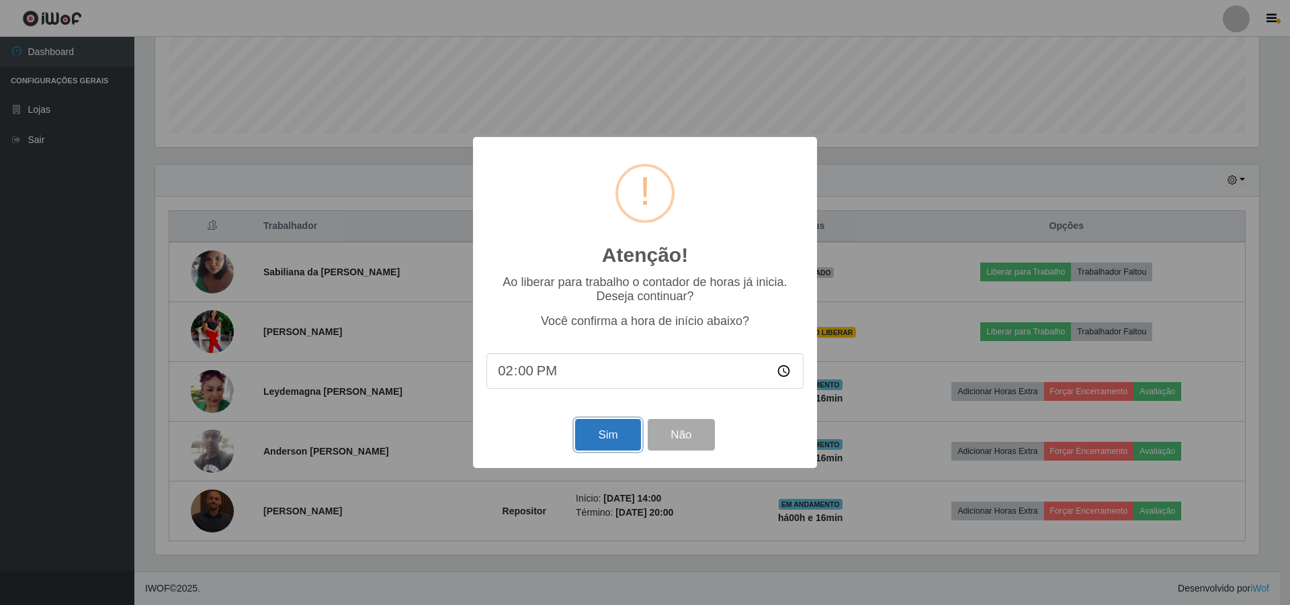
click at [605, 441] on button "Sim" at bounding box center [607, 435] width 65 height 32
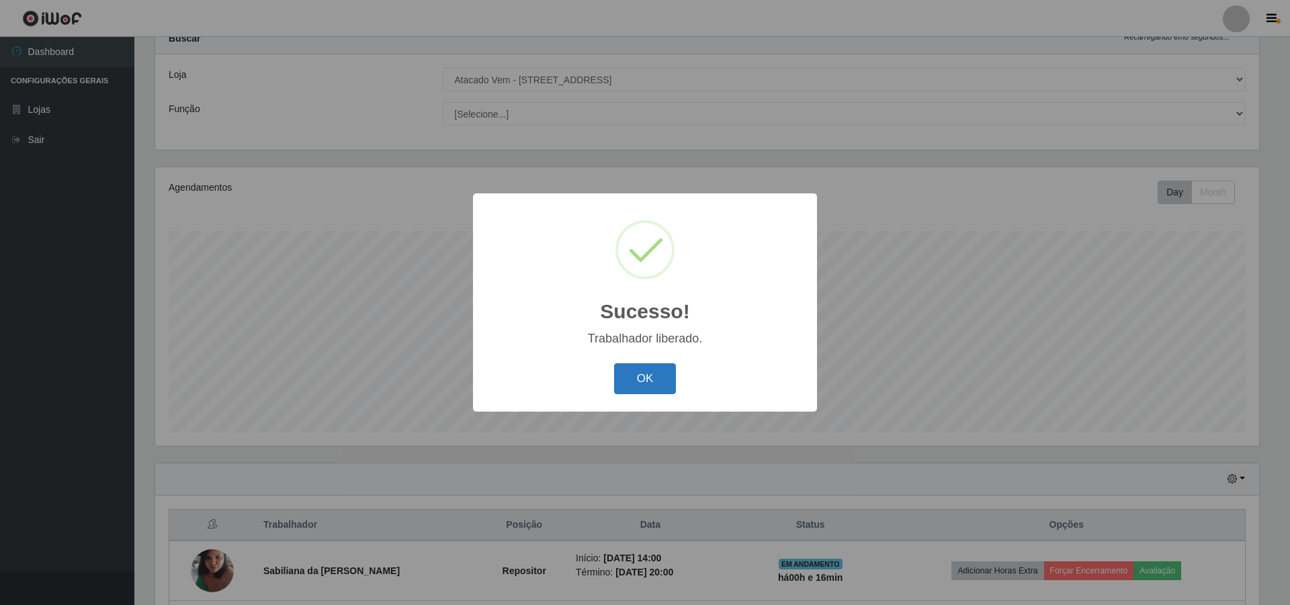
click at [643, 382] on button "OK" at bounding box center [645, 380] width 62 height 32
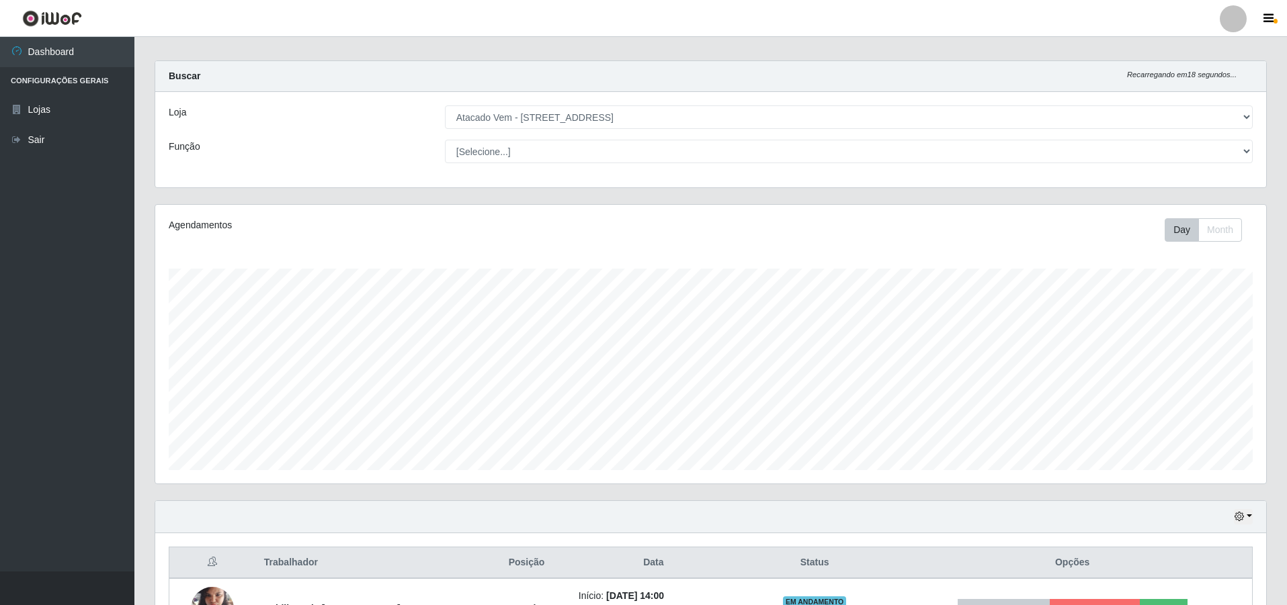
scroll to position [0, 0]
